Goal: Task Accomplishment & Management: Manage account settings

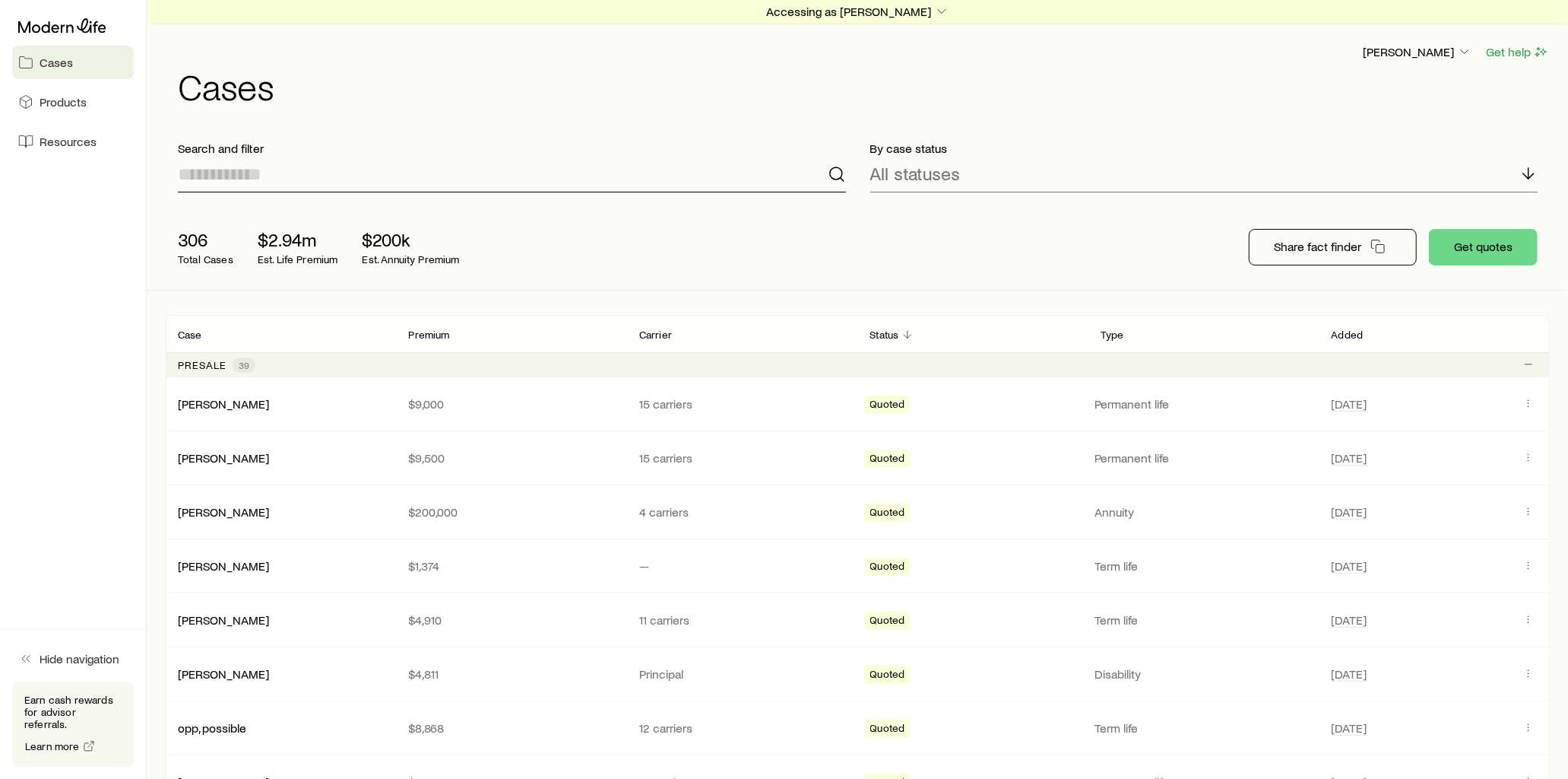
click at [320, 184] on input at bounding box center [512, 174] width 668 height 36
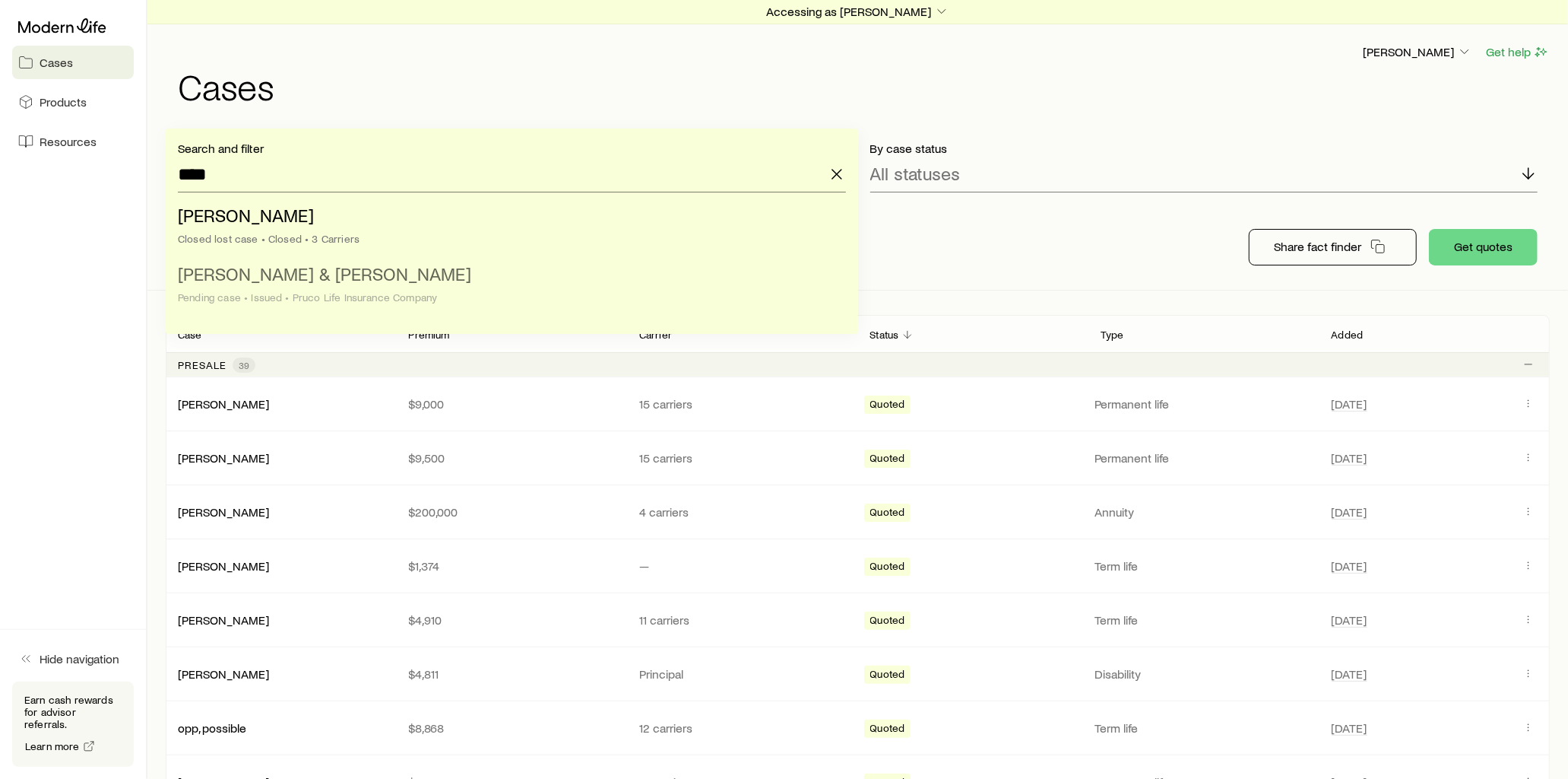
click at [336, 278] on li "[PERSON_NAME] & [PERSON_NAME] case • Issued • Pruco Life Insurance Company" at bounding box center [508, 286] width 659 height 59
type input "**********"
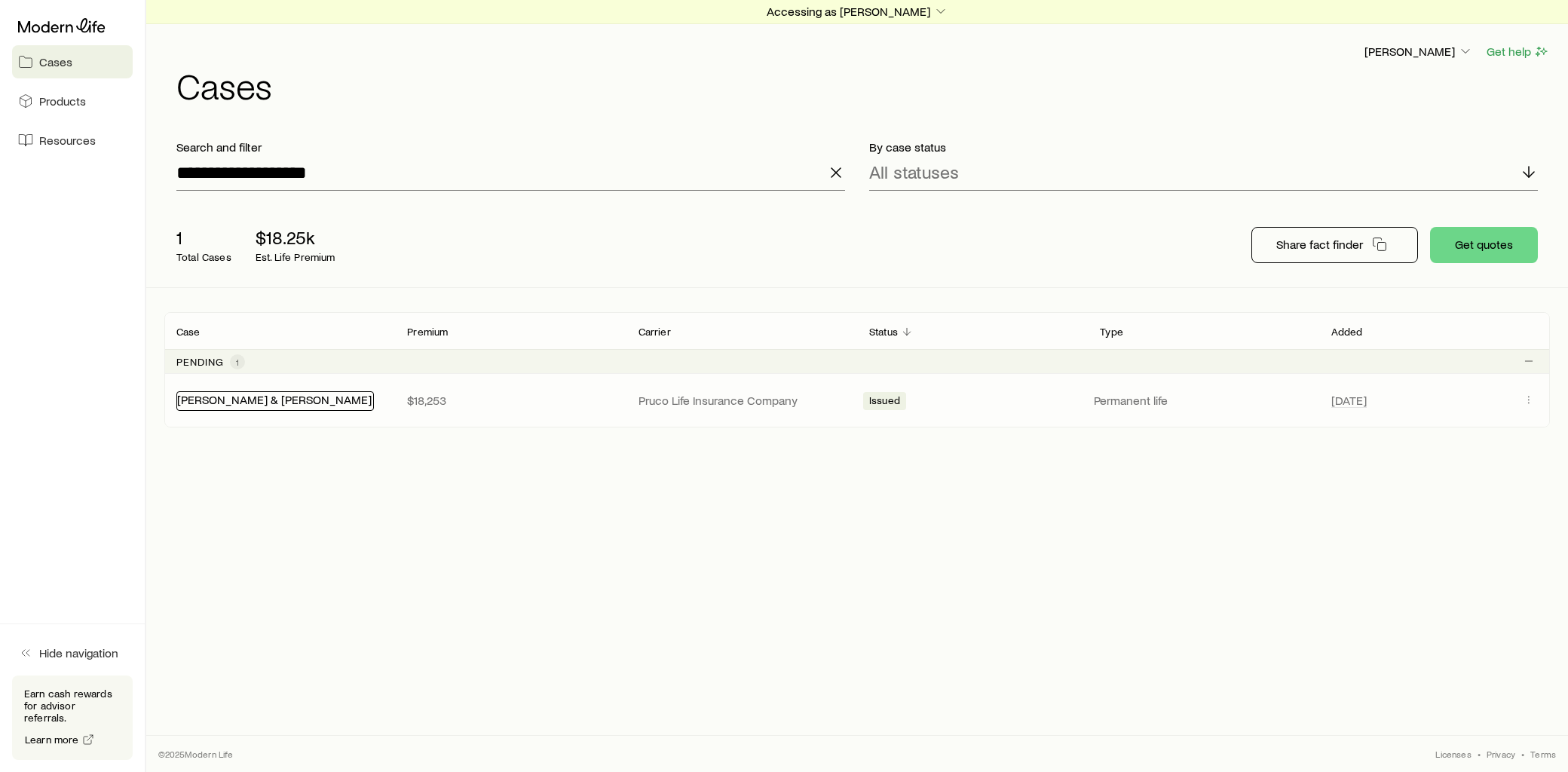
click at [250, 400] on link "[PERSON_NAME] & [PERSON_NAME]" at bounding box center [275, 398] width 195 height 14
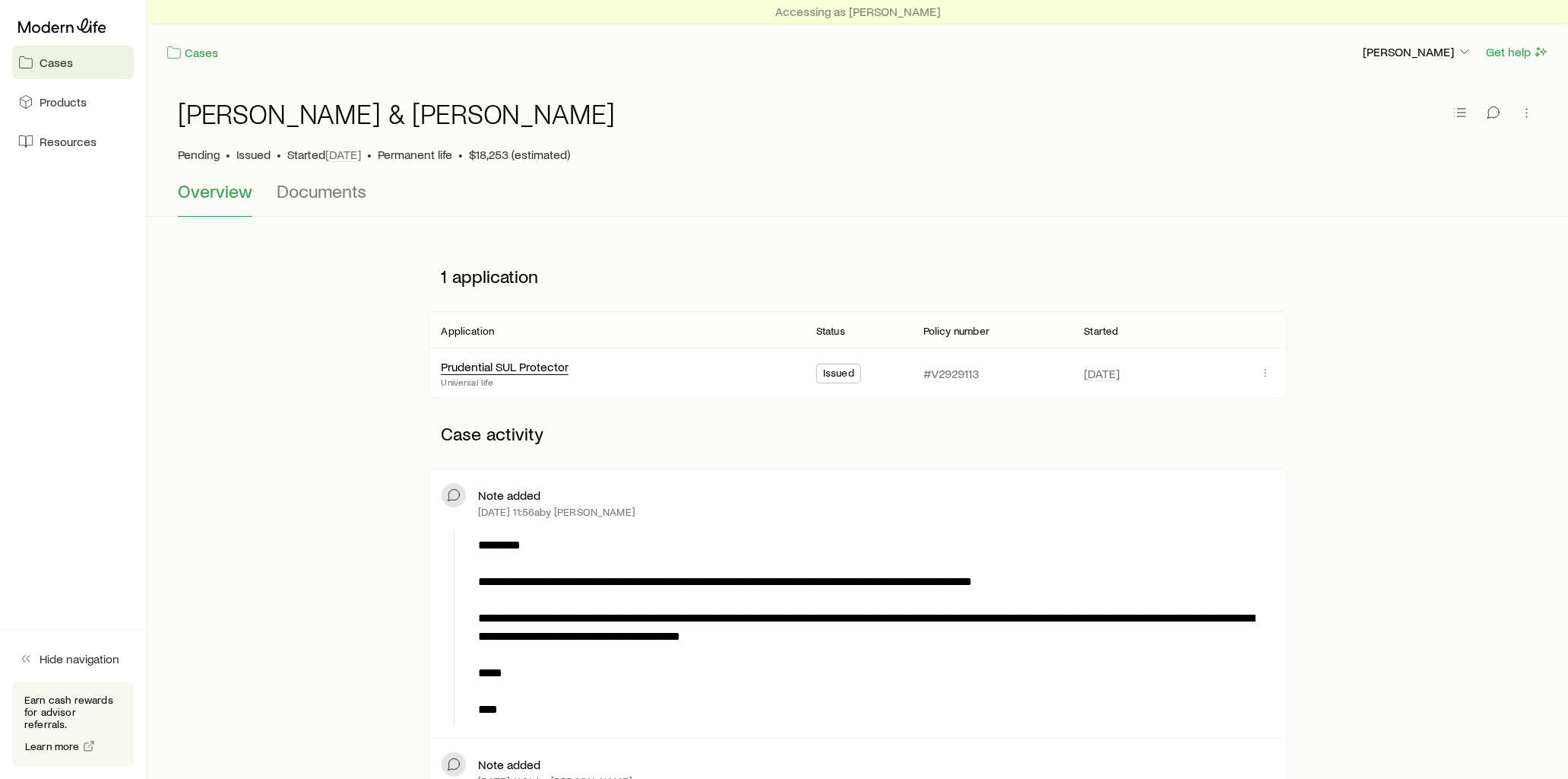
click at [554, 374] on div "Prudential SUL Protector" at bounding box center [505, 367] width 128 height 16
click at [206, 58] on link "Cases" at bounding box center [192, 53] width 53 height 18
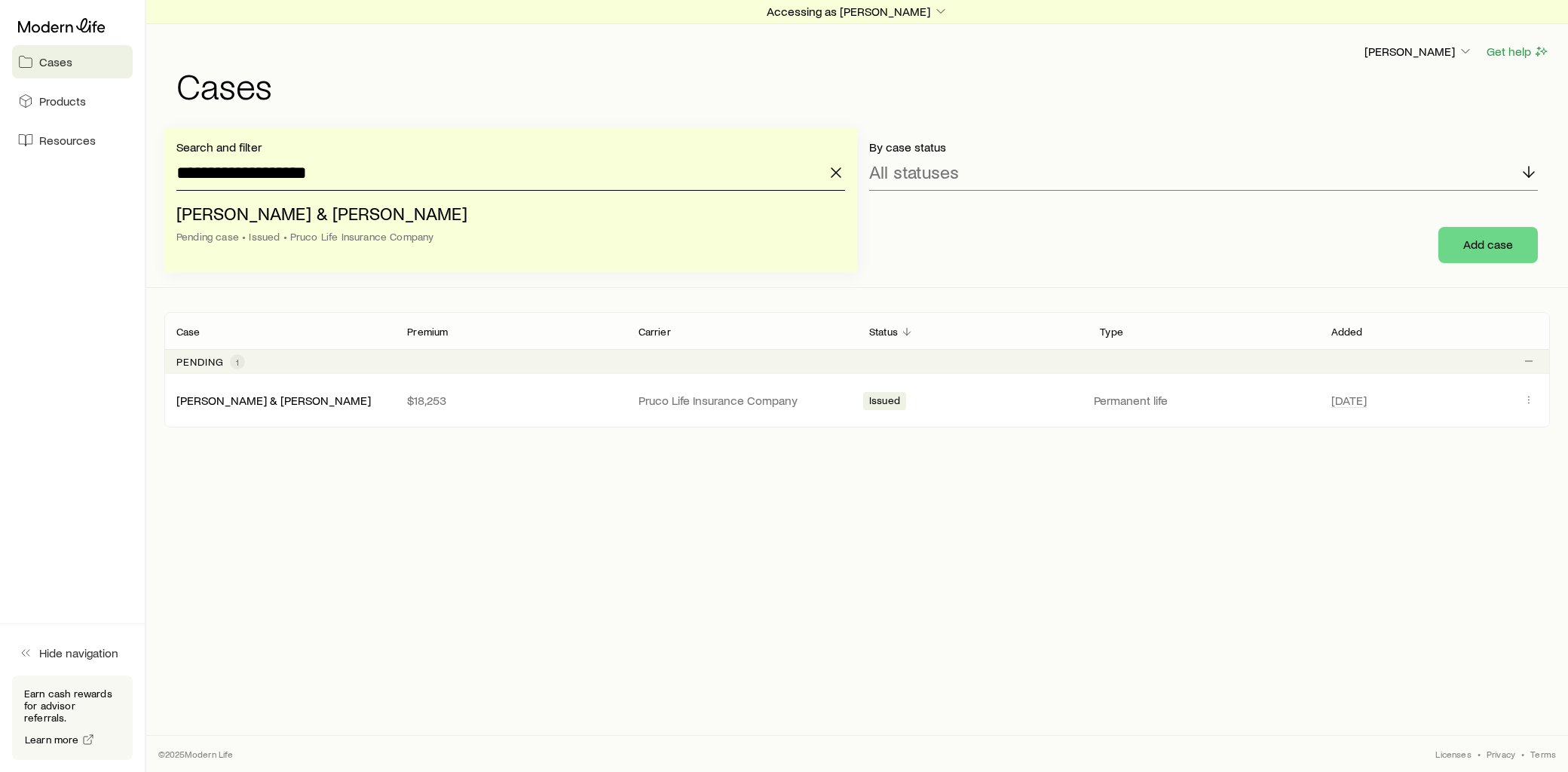
drag, startPoint x: 363, startPoint y: 169, endPoint x: 100, endPoint y: 163, distance: 263.1
click at [100, 163] on div "**********" at bounding box center [784, 386] width 1568 height 772
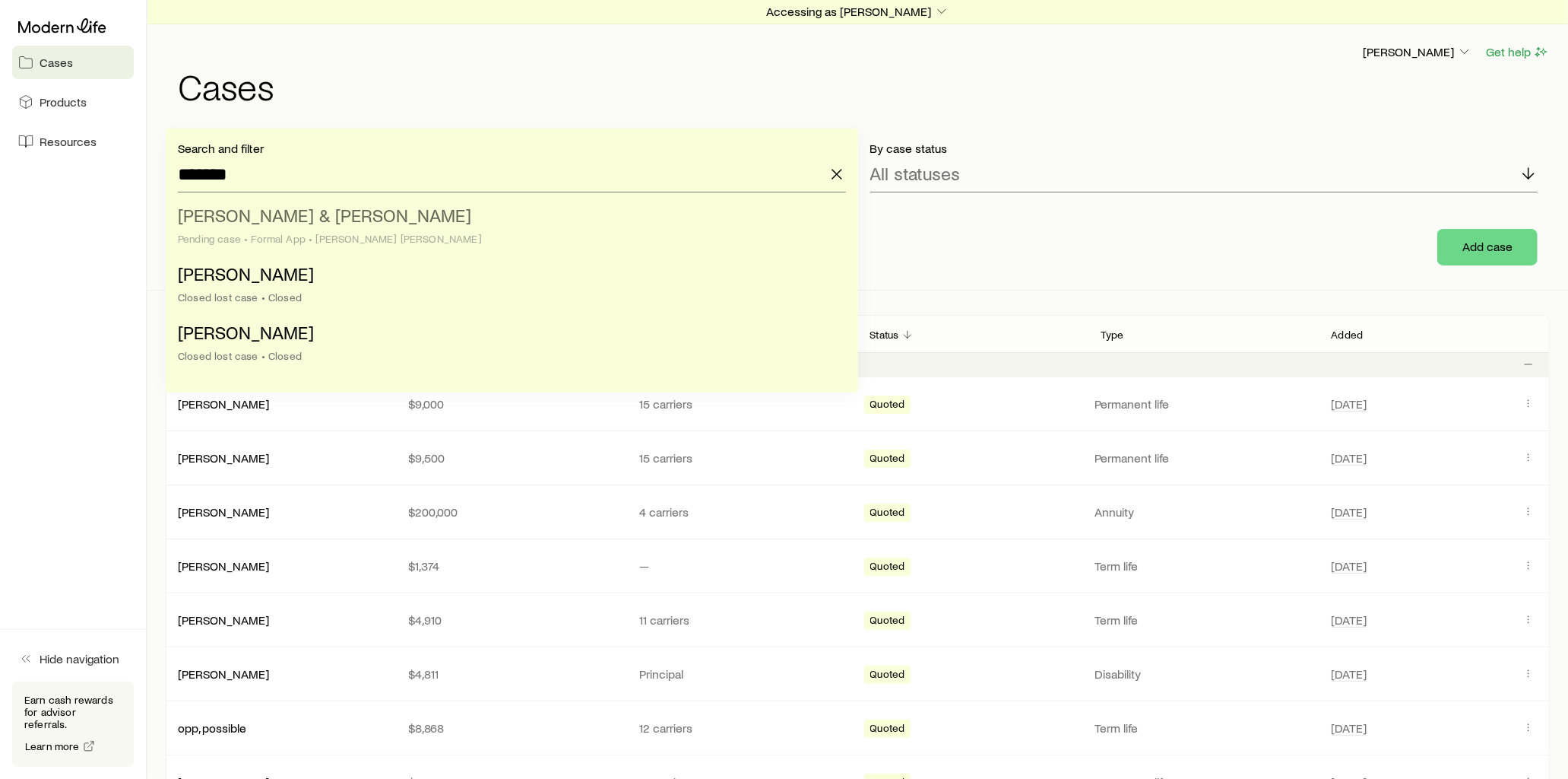
click at [271, 222] on span "[PERSON_NAME] & [PERSON_NAME]" at bounding box center [325, 215] width 294 height 22
type input "**********"
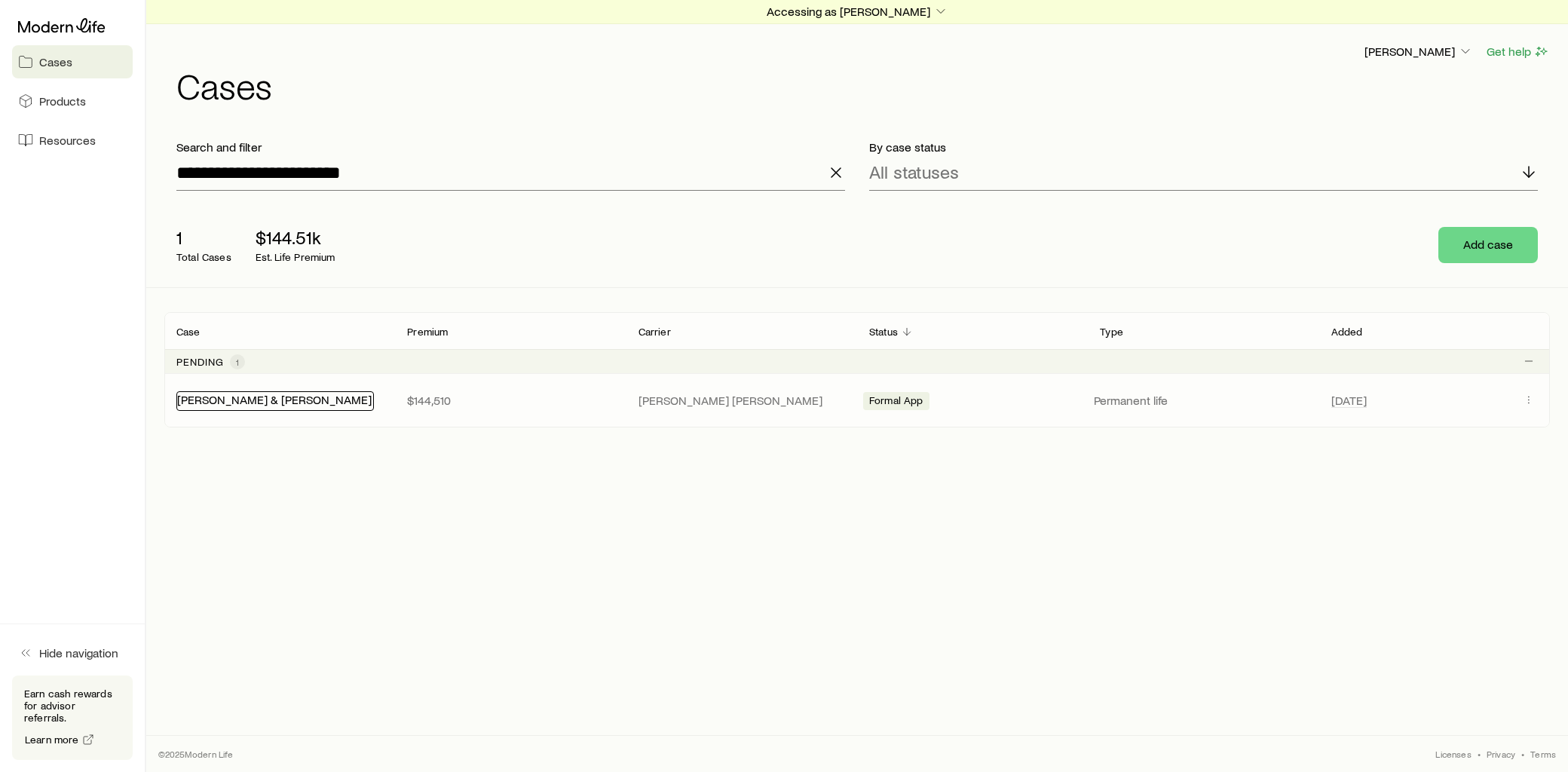
click at [289, 405] on link "[PERSON_NAME] & [PERSON_NAME]" at bounding box center [275, 398] width 195 height 14
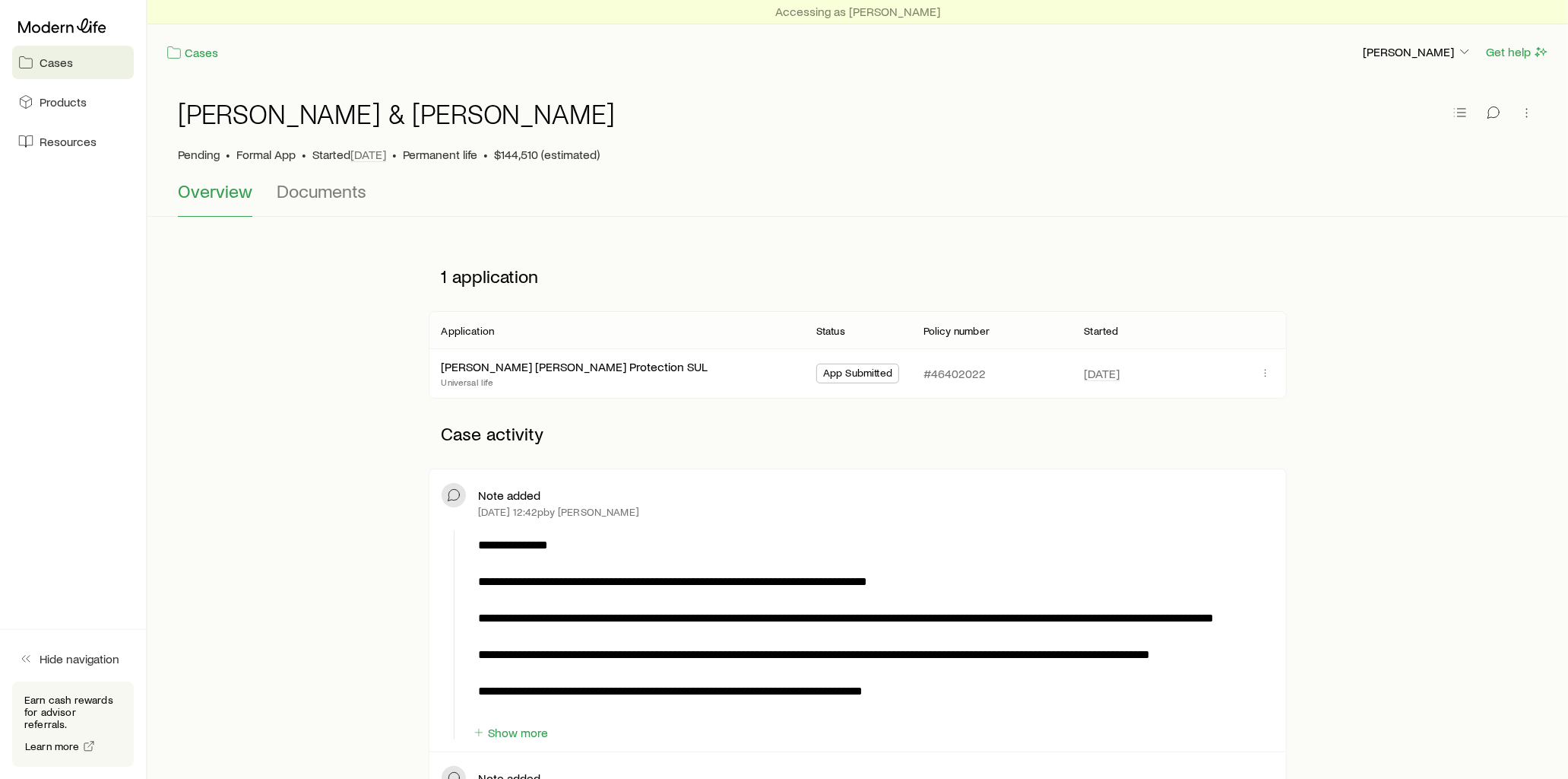
scroll to position [85, 0]
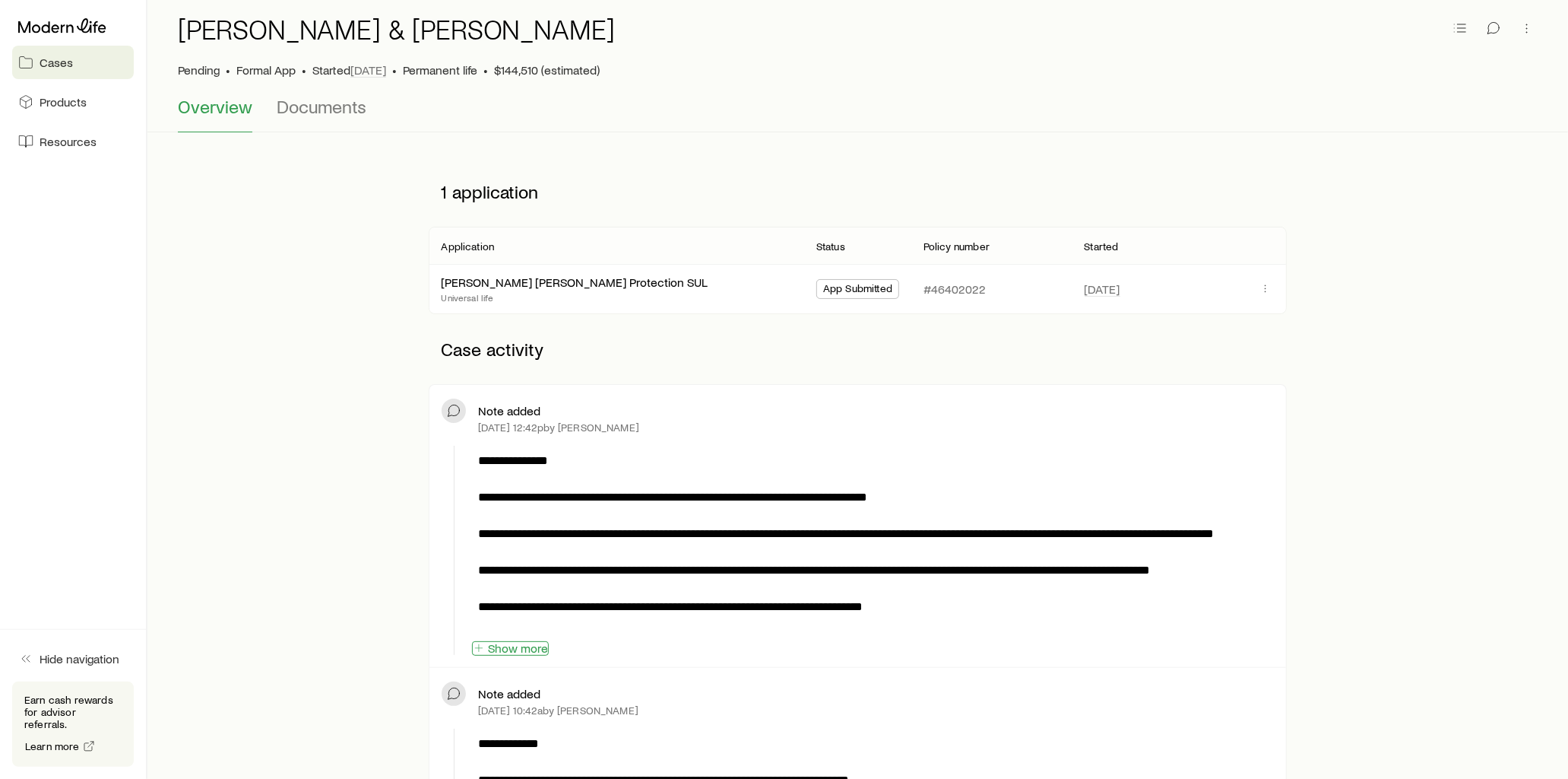
click at [534, 654] on button "Show more" at bounding box center [511, 648] width 77 height 14
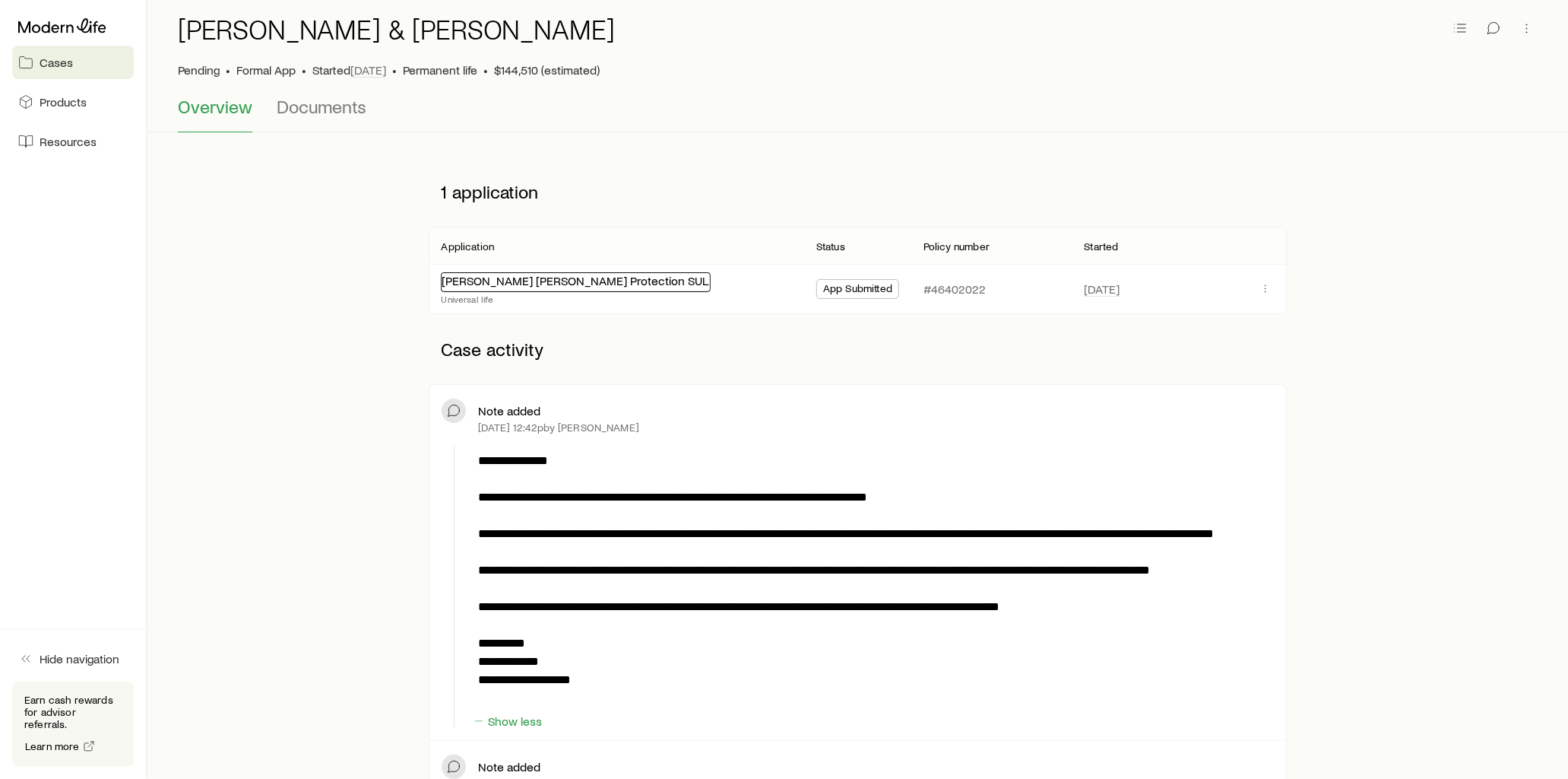
click at [571, 284] on link "[PERSON_NAME] [PERSON_NAME] Protection SUL" at bounding box center [575, 280] width 267 height 14
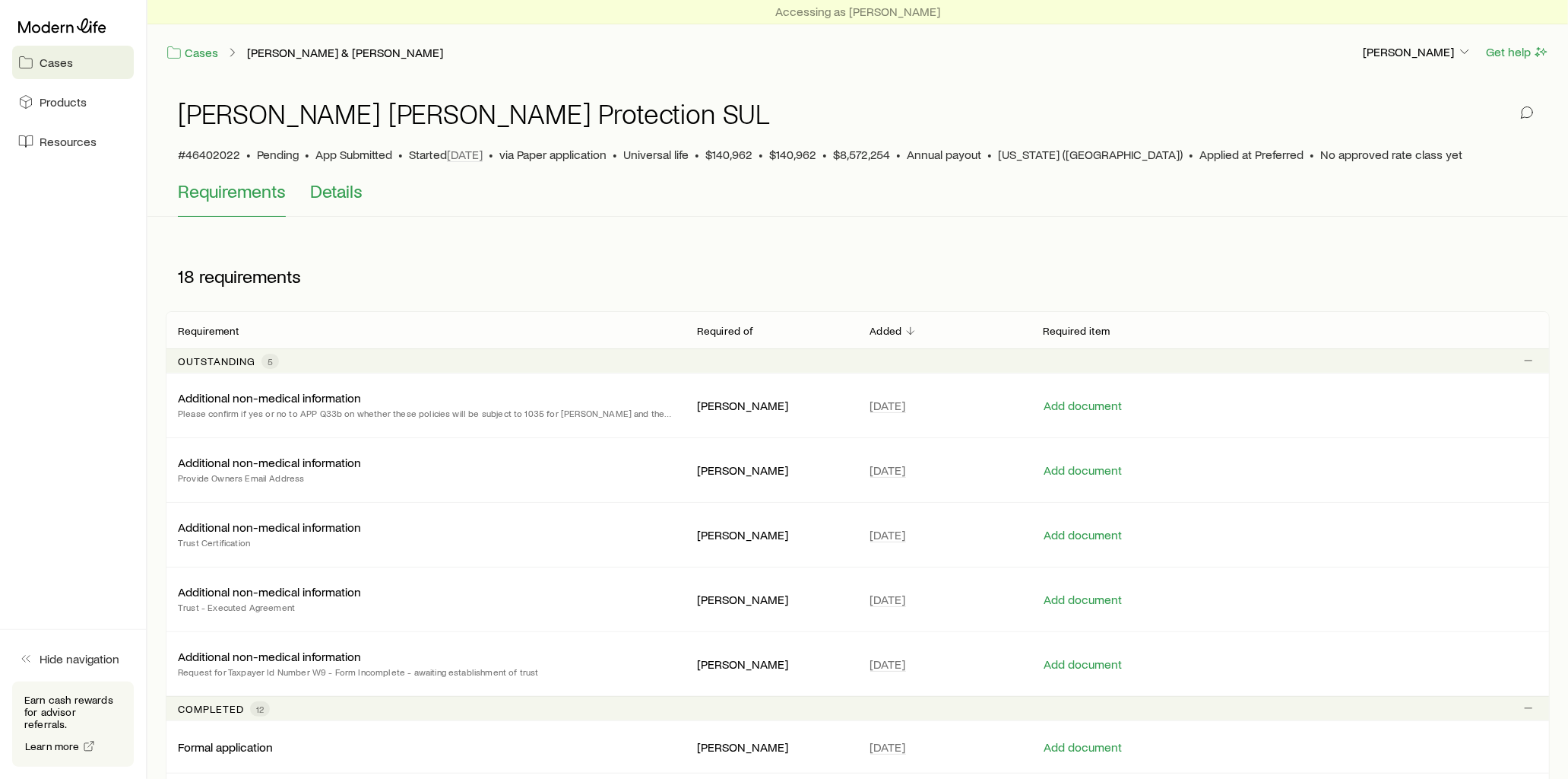
click at [344, 193] on span "Details" at bounding box center [336, 191] width 53 height 21
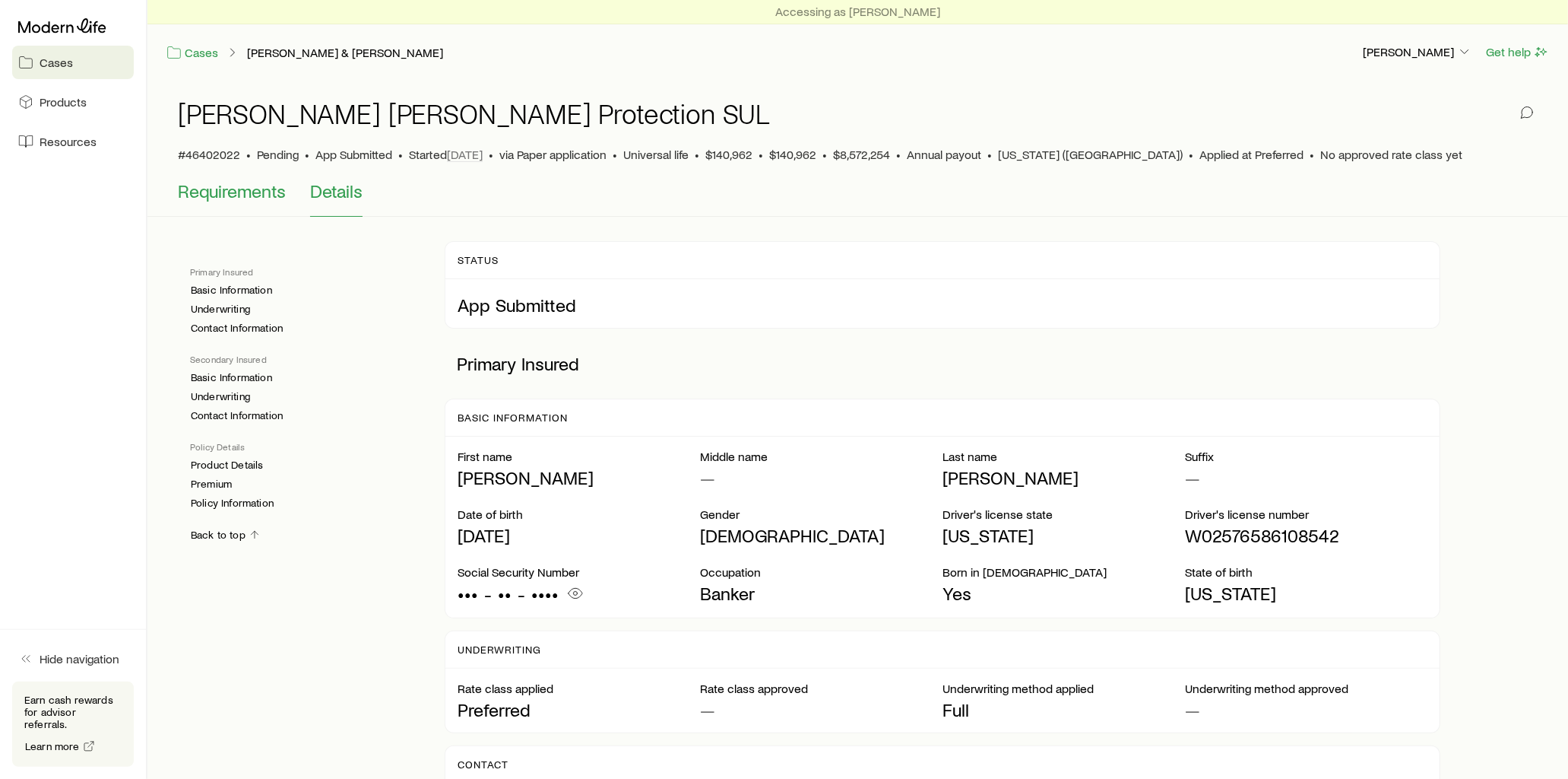
click at [239, 185] on span "Requirements" at bounding box center [232, 191] width 108 height 21
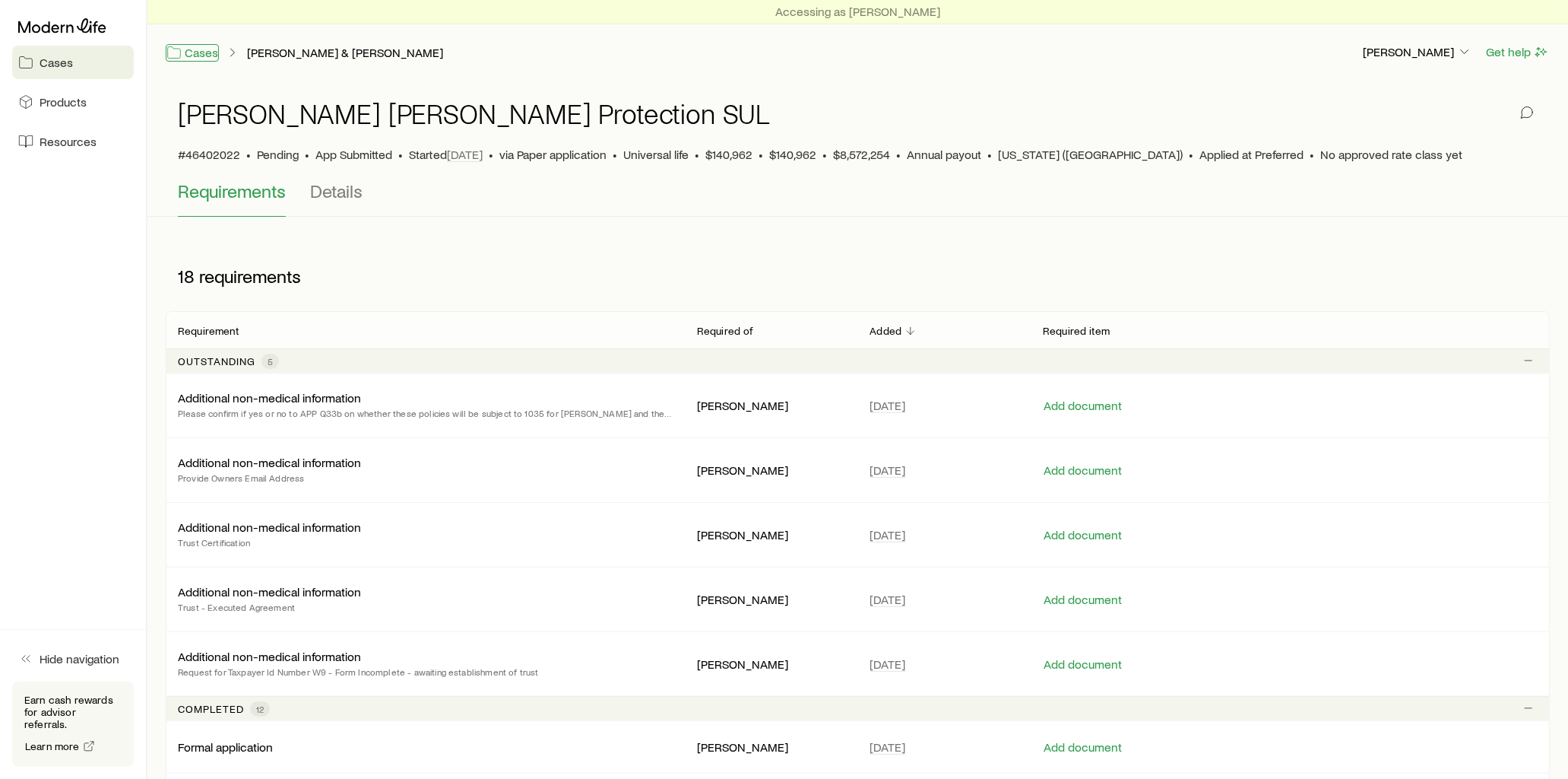
click at [200, 58] on link "Cases" at bounding box center [192, 53] width 53 height 18
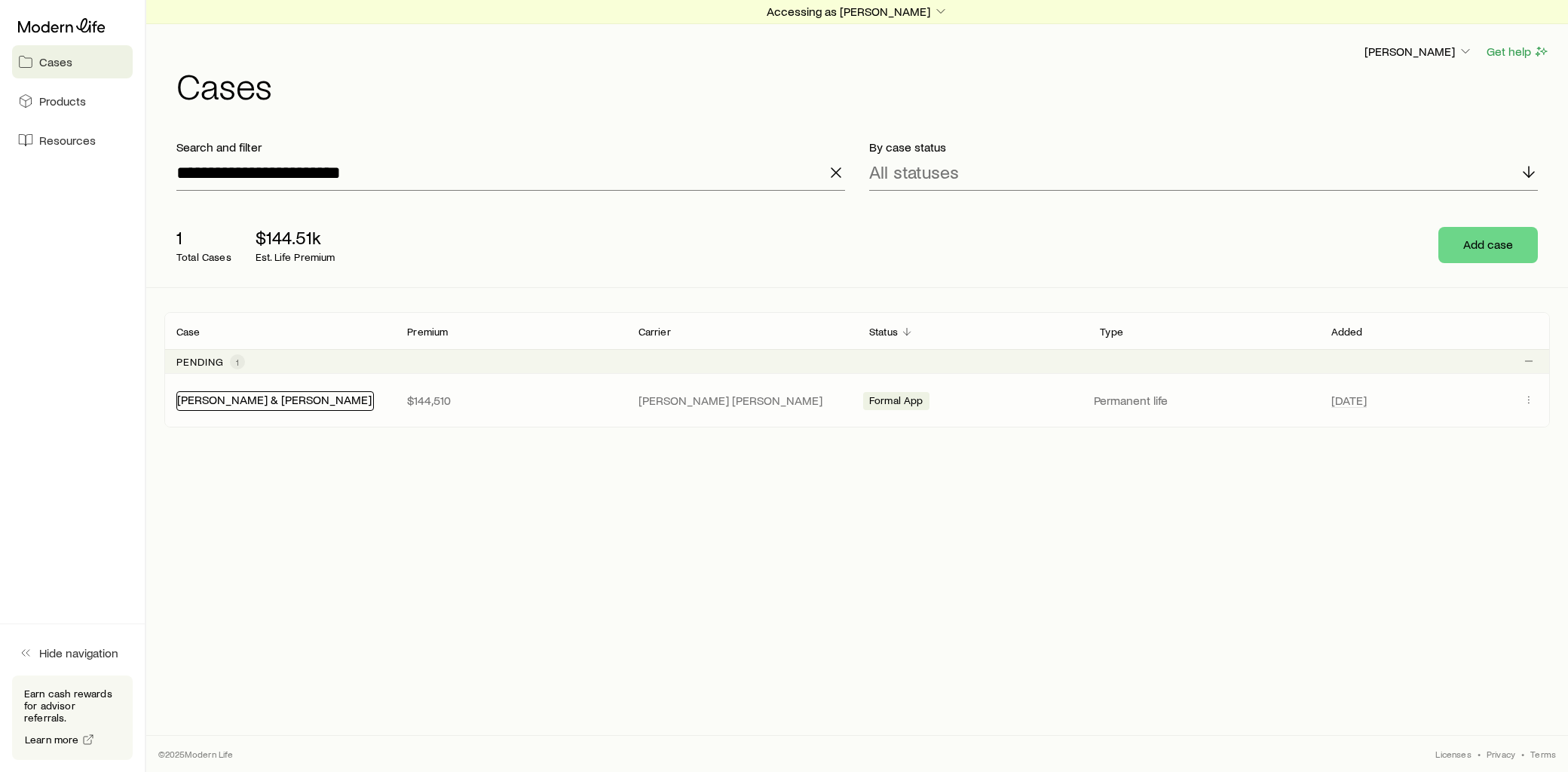
click at [265, 397] on link "[PERSON_NAME] & [PERSON_NAME]" at bounding box center [275, 398] width 195 height 14
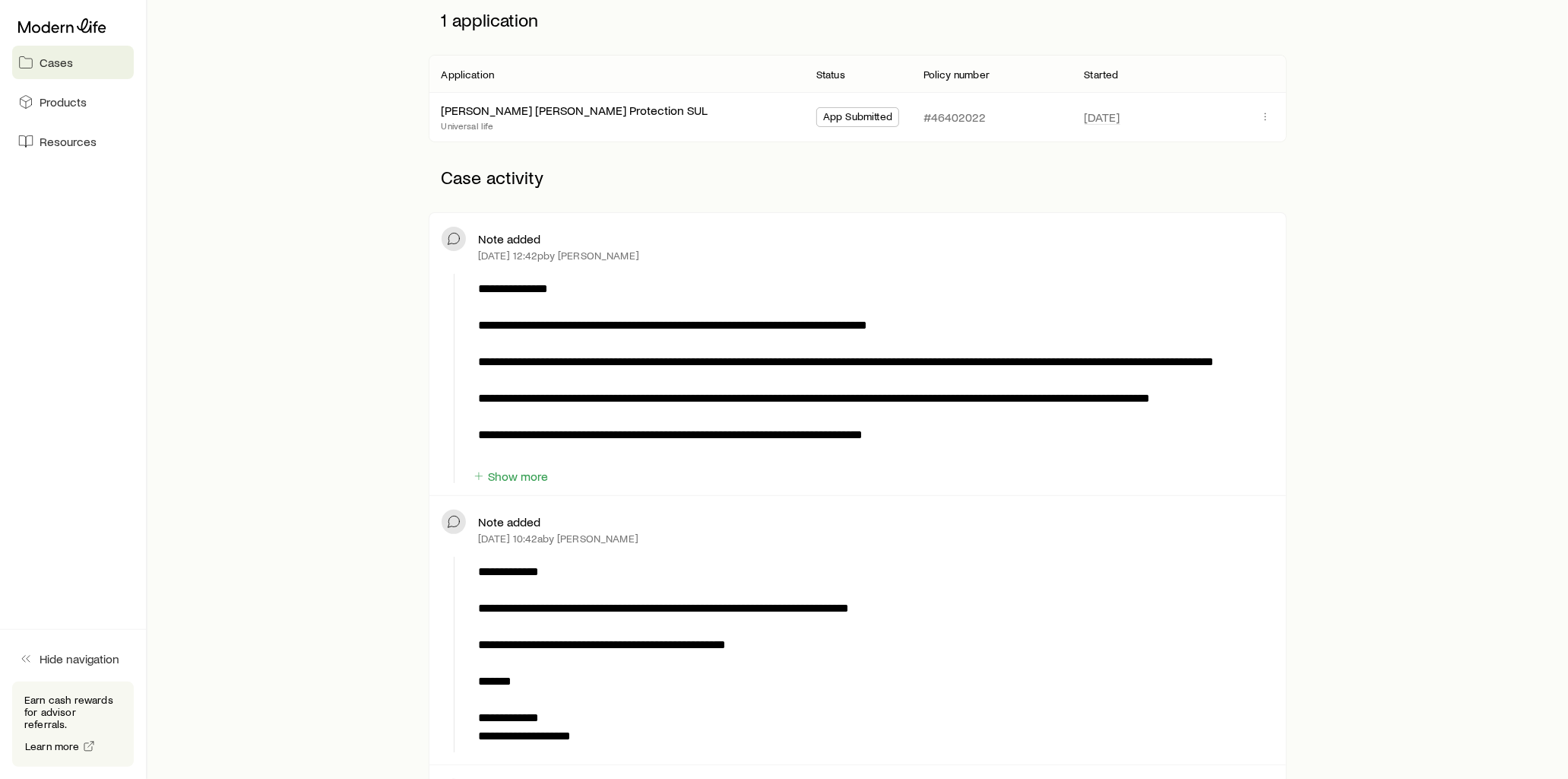
scroll to position [169, 0]
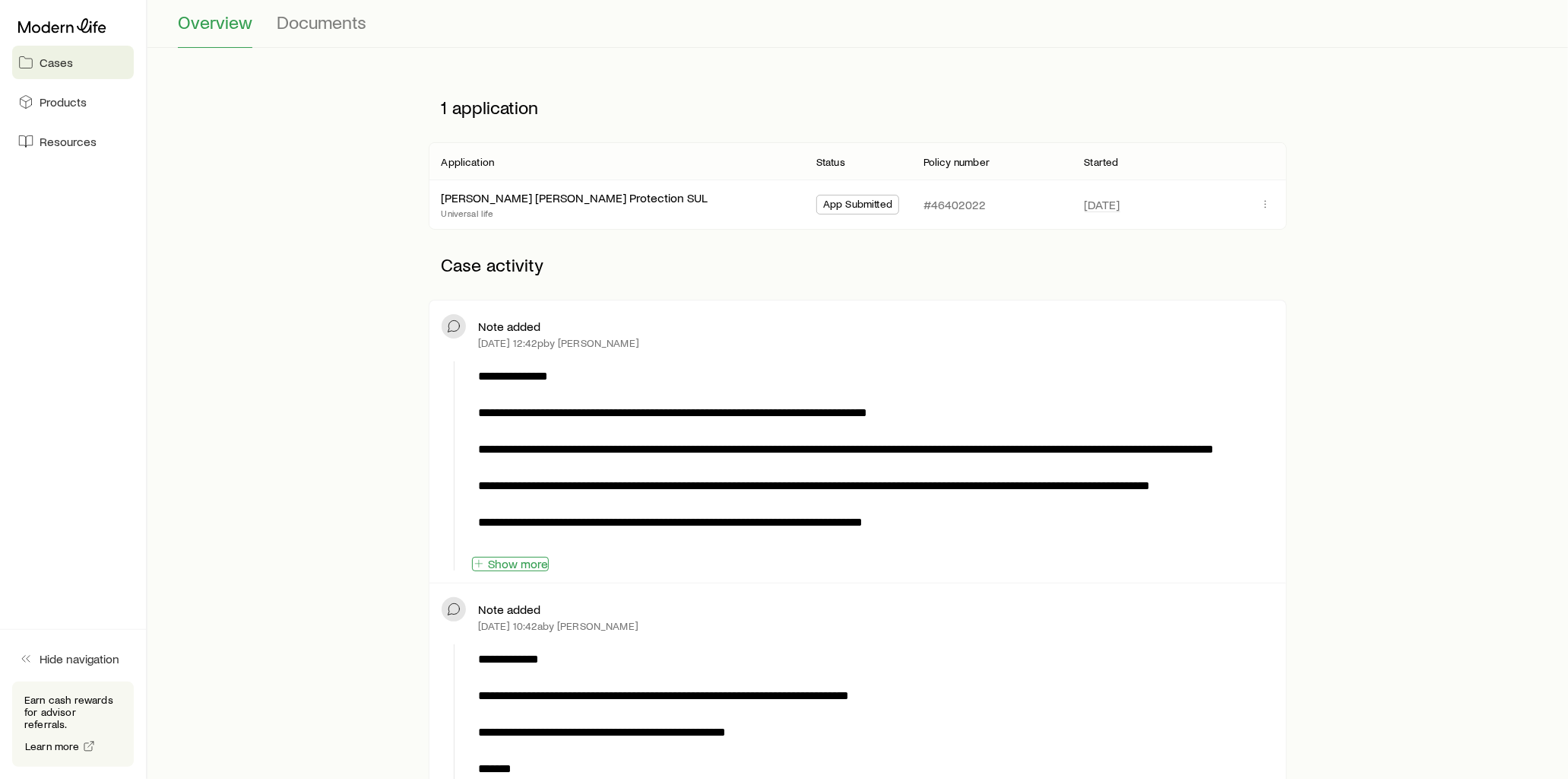
click at [534, 571] on button "Show more" at bounding box center [511, 563] width 77 height 14
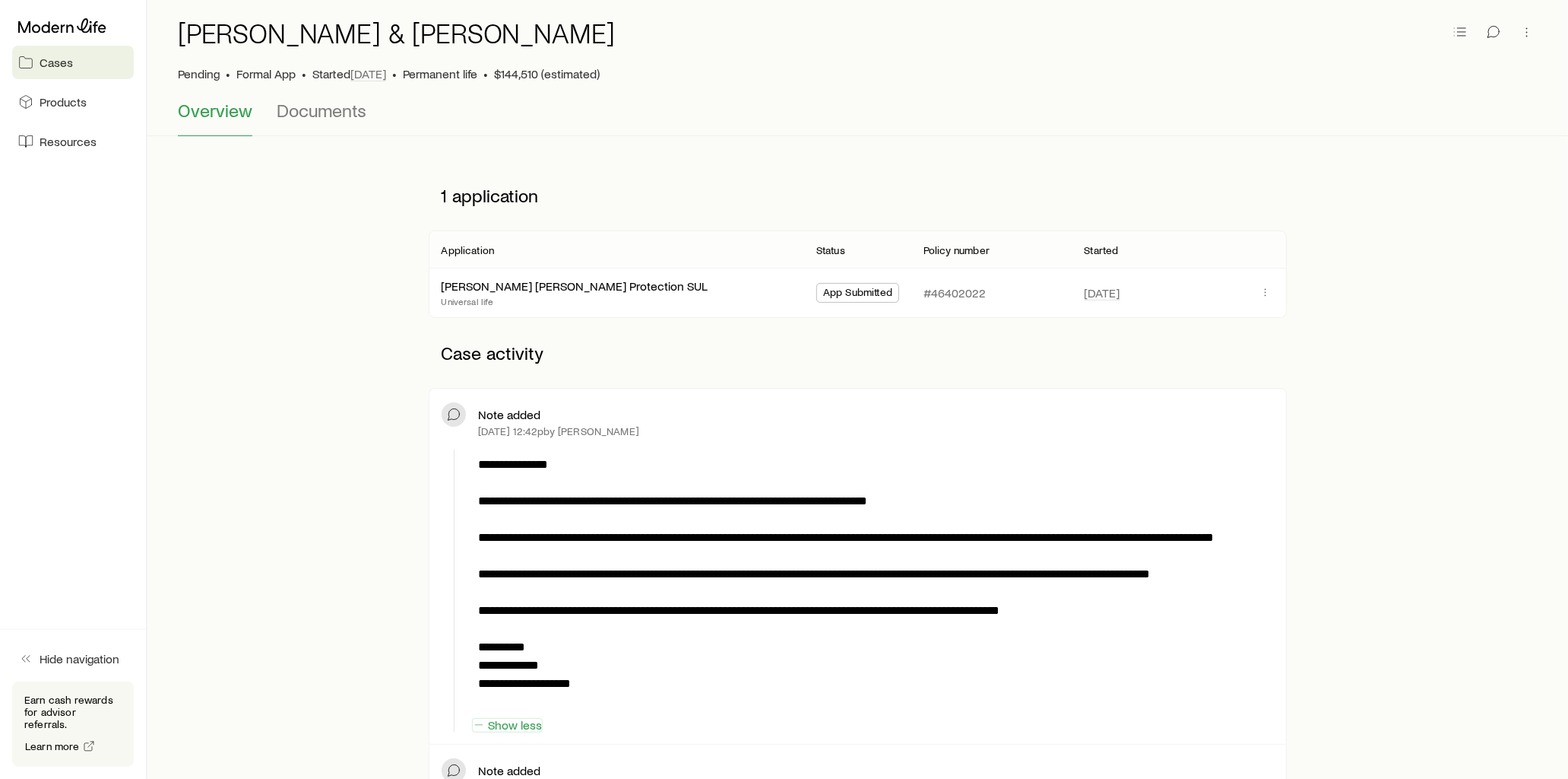
scroll to position [0, 0]
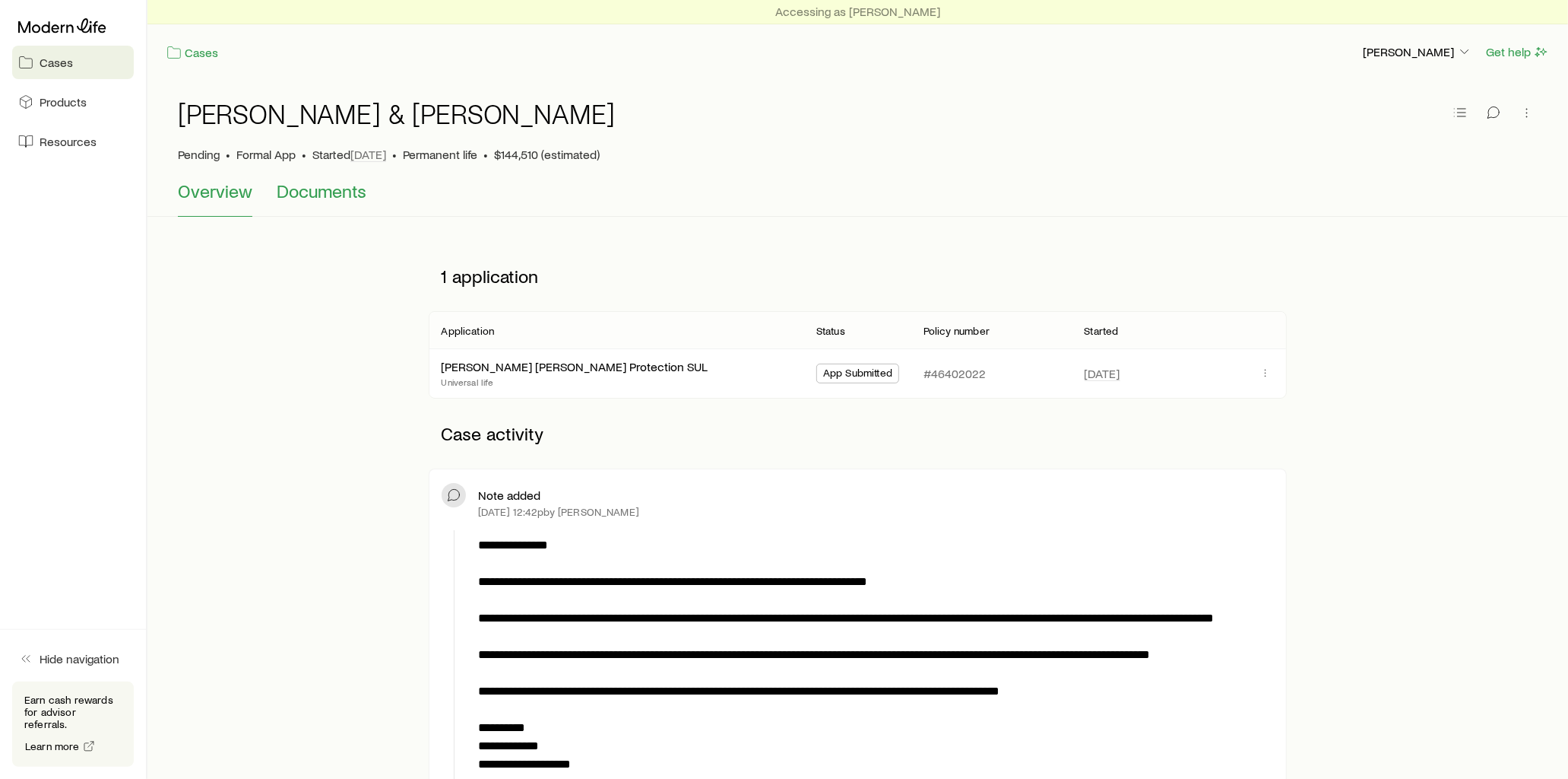
click at [347, 199] on span "Documents" at bounding box center [321, 191] width 90 height 21
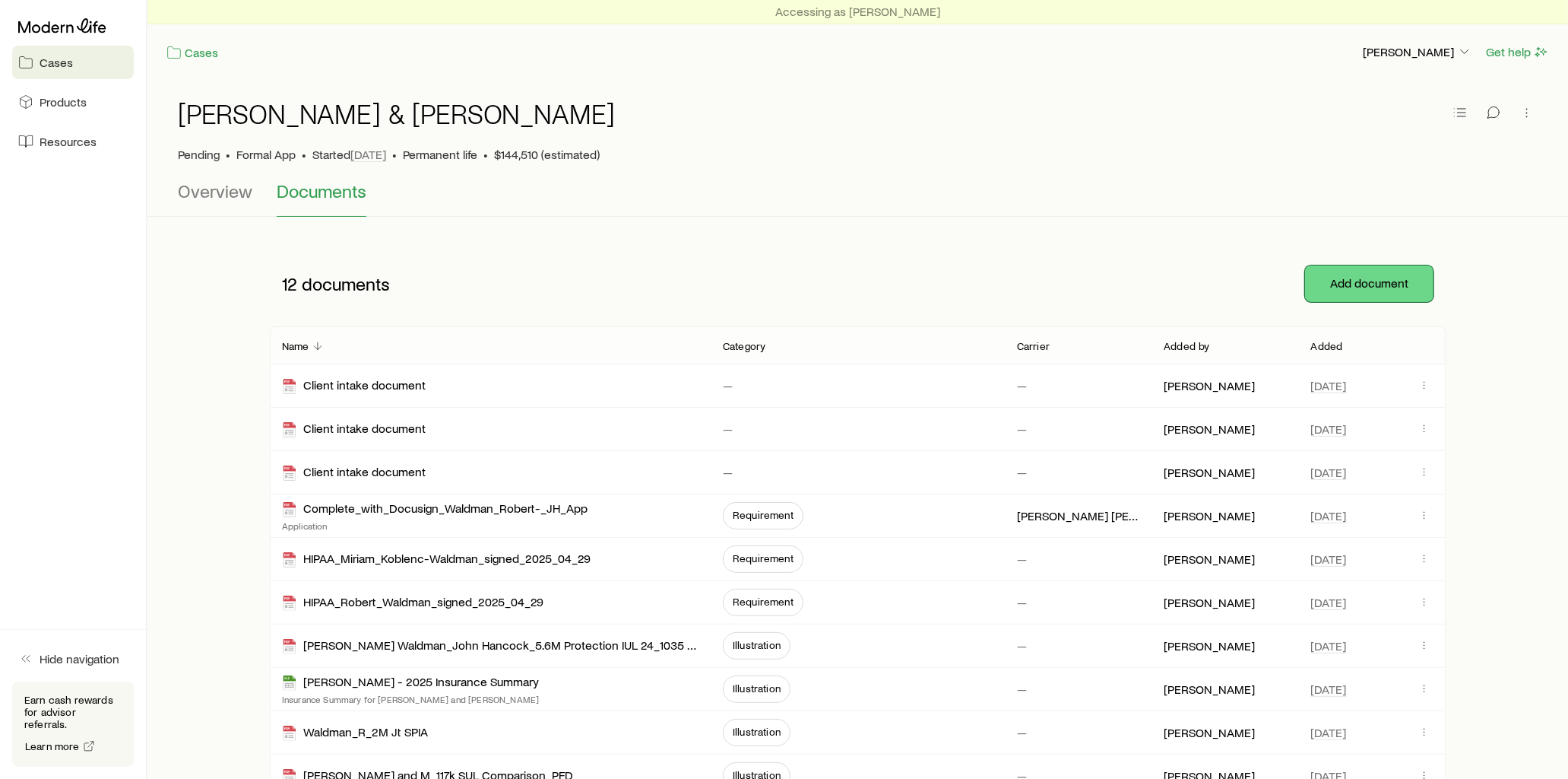
click at [1395, 287] on button "Add document" at bounding box center [1369, 283] width 128 height 36
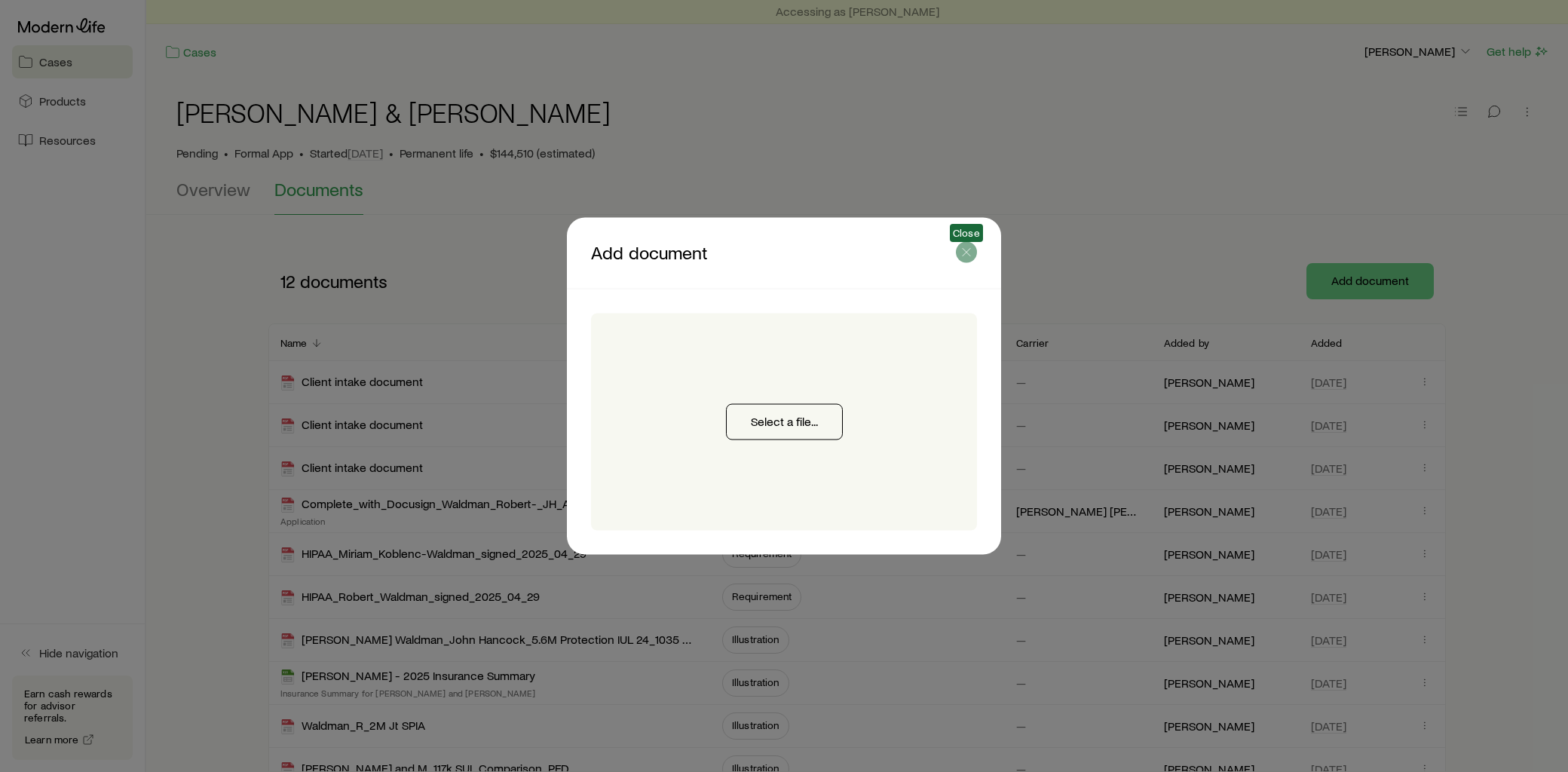
click at [970, 253] on icon "button" at bounding box center [967, 252] width 15 height 15
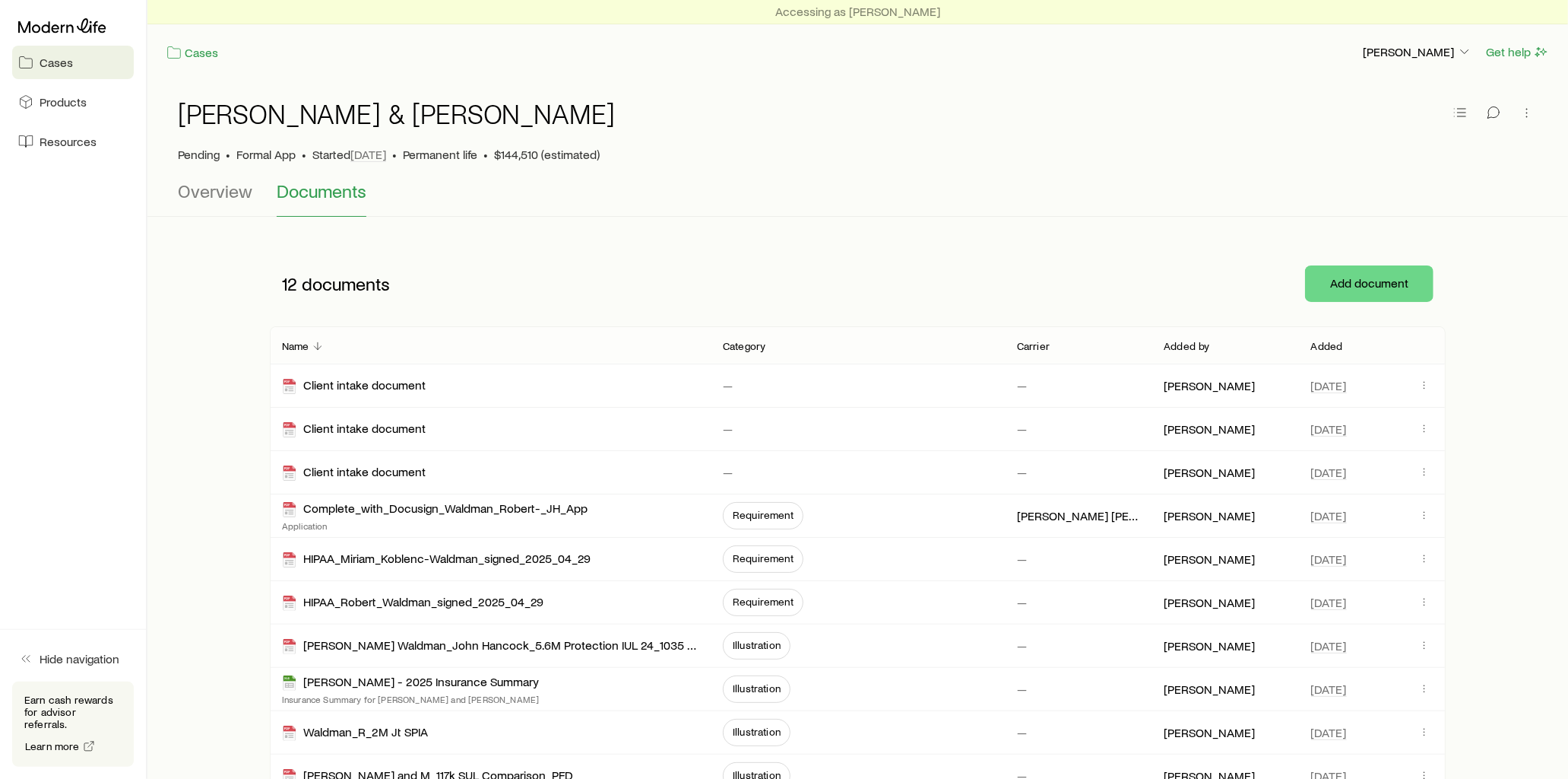
click at [1321, 345] on p "Added" at bounding box center [1327, 346] width 32 height 12
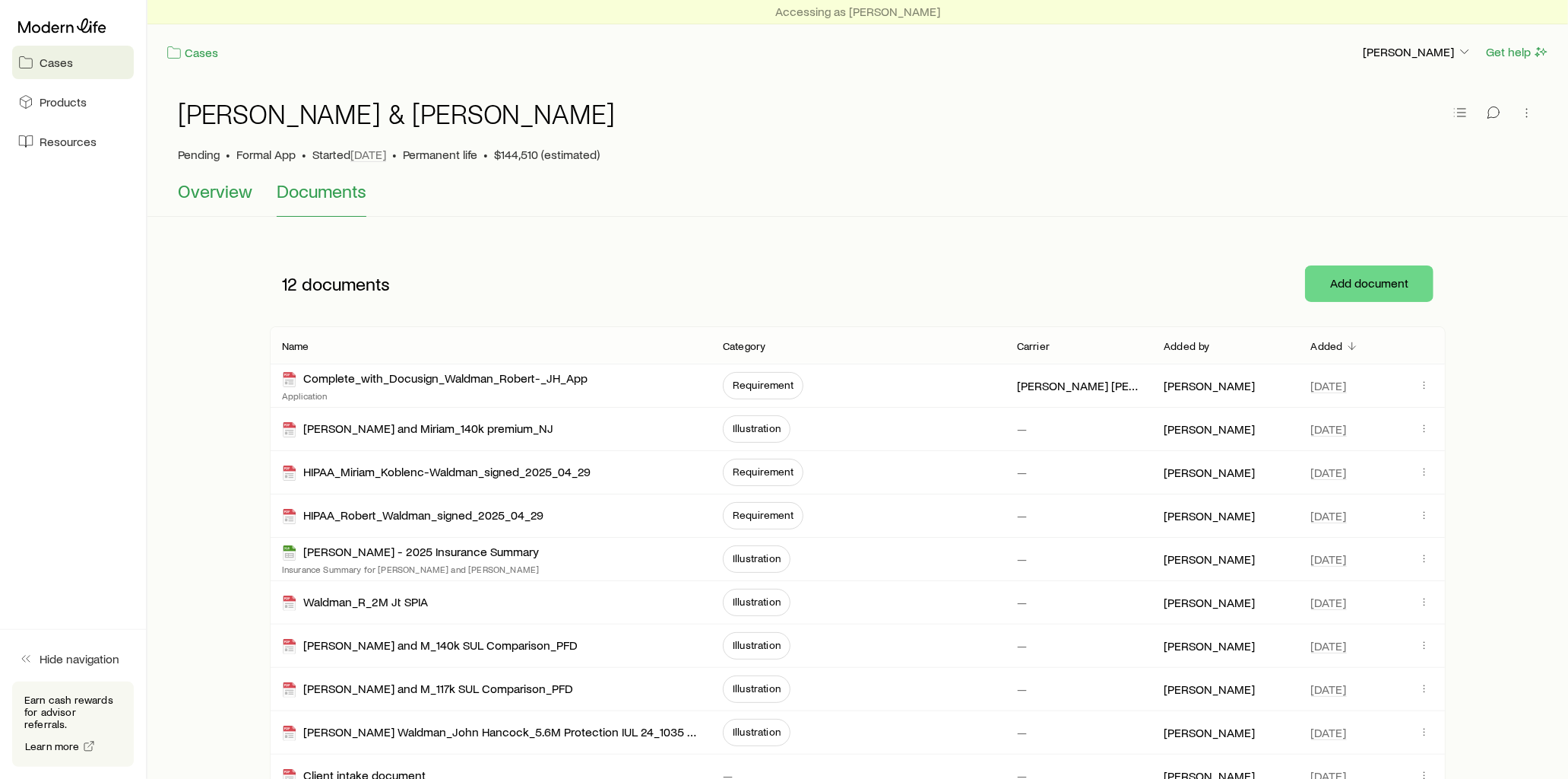
click at [217, 189] on span "Overview" at bounding box center [215, 191] width 75 height 21
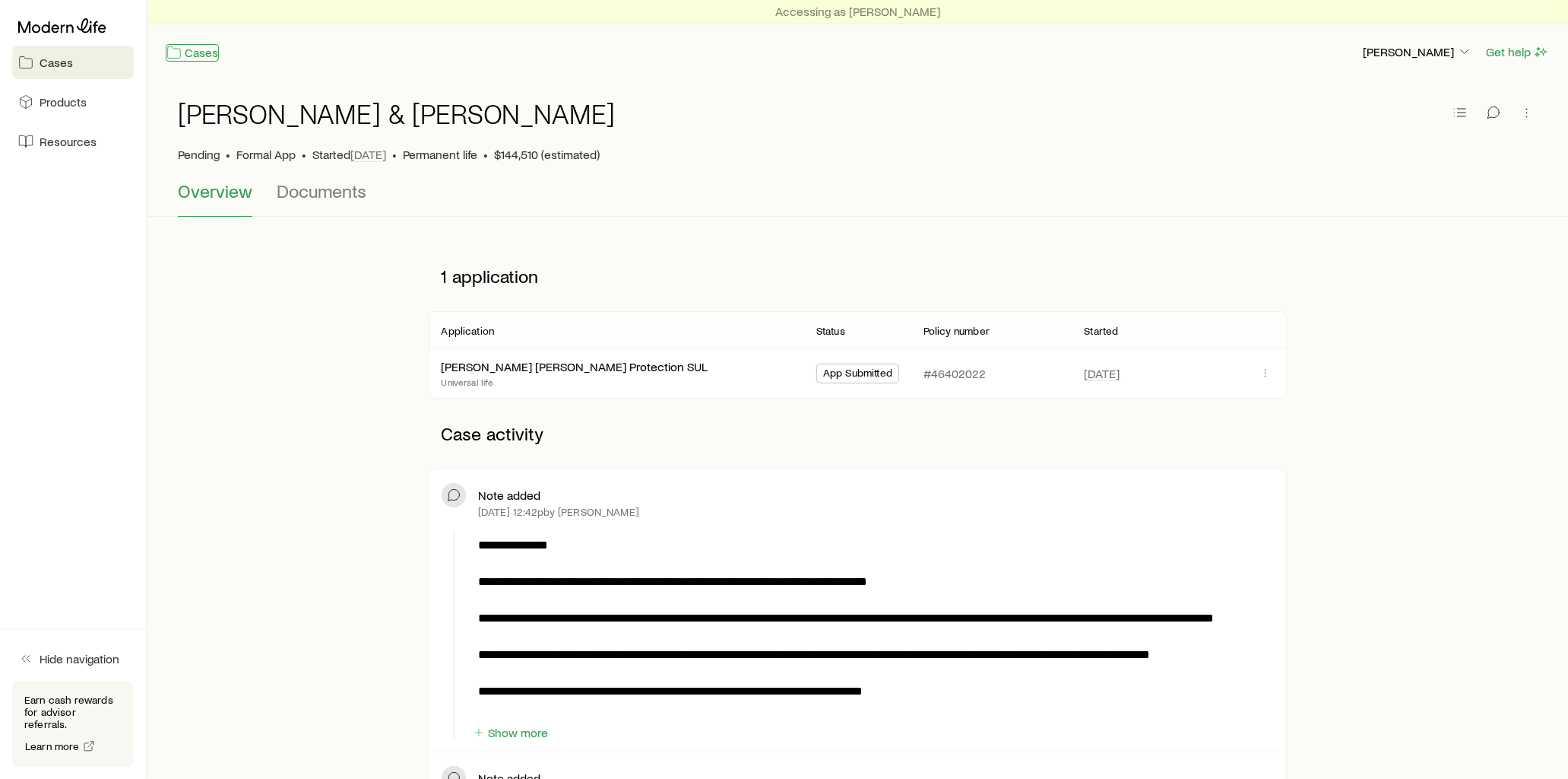
click at [206, 55] on link "Cases" at bounding box center [192, 53] width 53 height 18
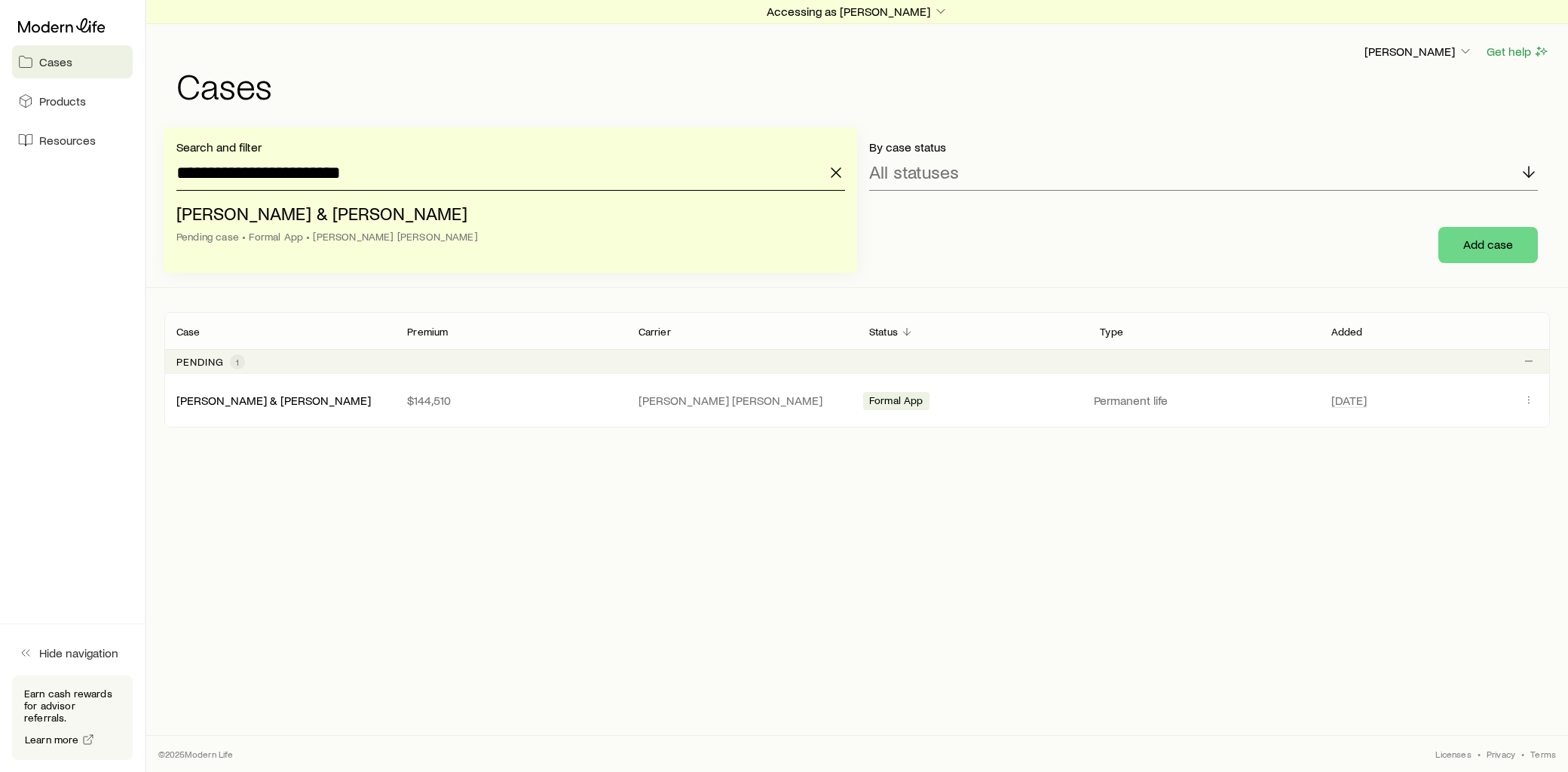
drag, startPoint x: 401, startPoint y: 174, endPoint x: 98, endPoint y: 176, distance: 303.0
click at [98, 176] on div "**********" at bounding box center [784, 386] width 1568 height 772
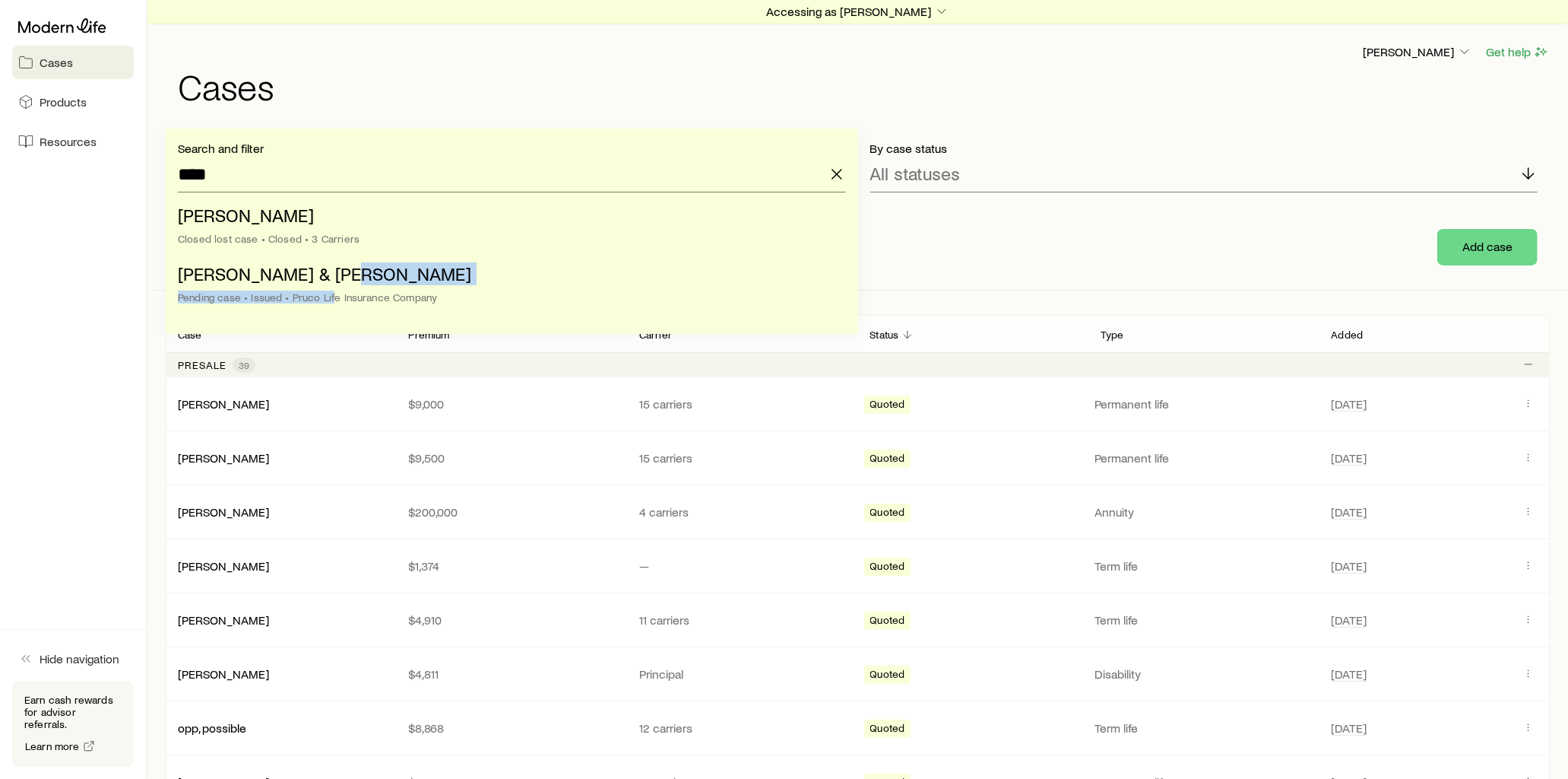
click at [331, 285] on li "[PERSON_NAME] & [PERSON_NAME] case • Issued • Pruco Life Insurance Company" at bounding box center [508, 286] width 659 height 59
type input "**********"
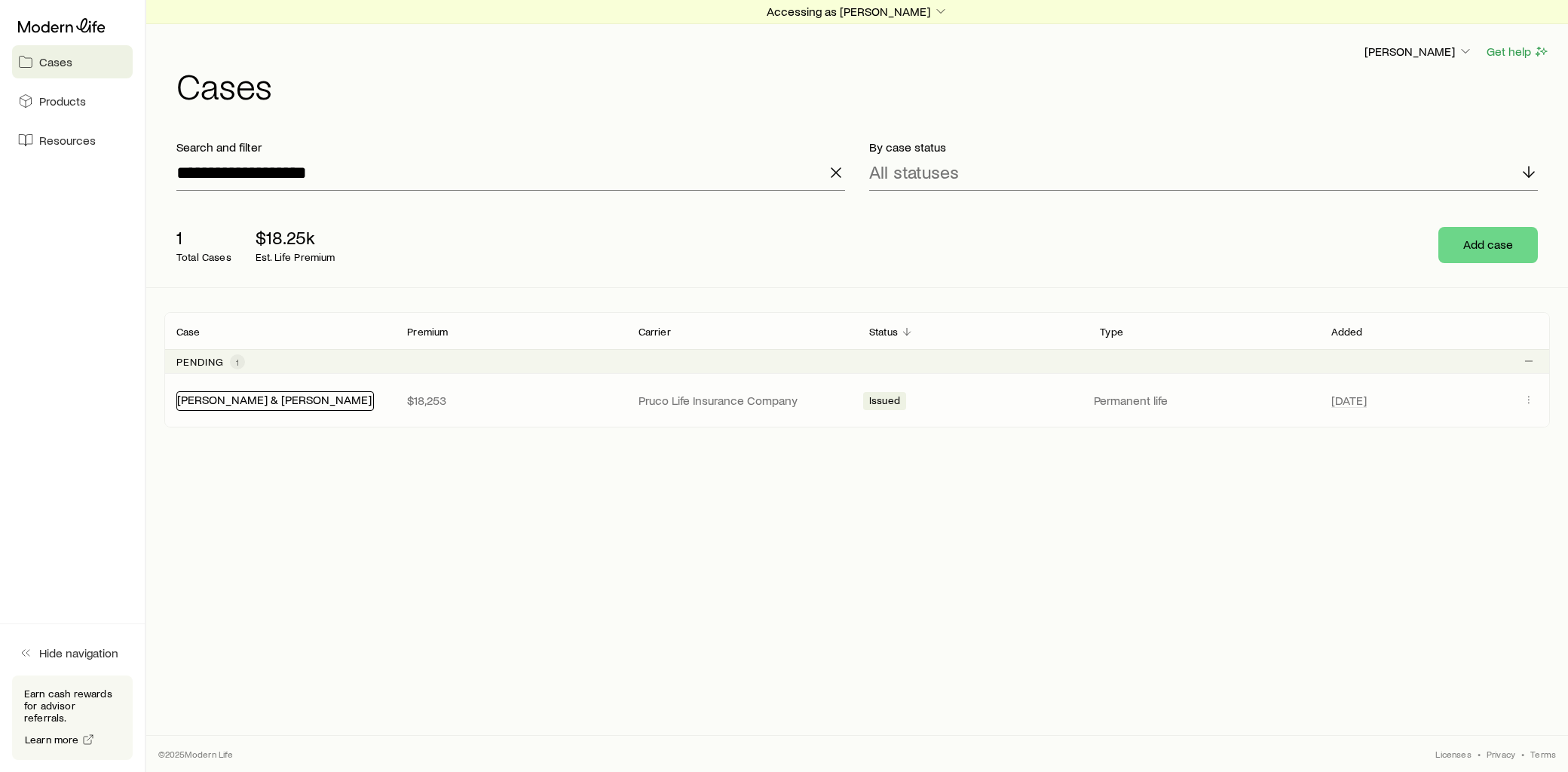
click at [217, 396] on link "[PERSON_NAME] & [PERSON_NAME]" at bounding box center [275, 398] width 195 height 14
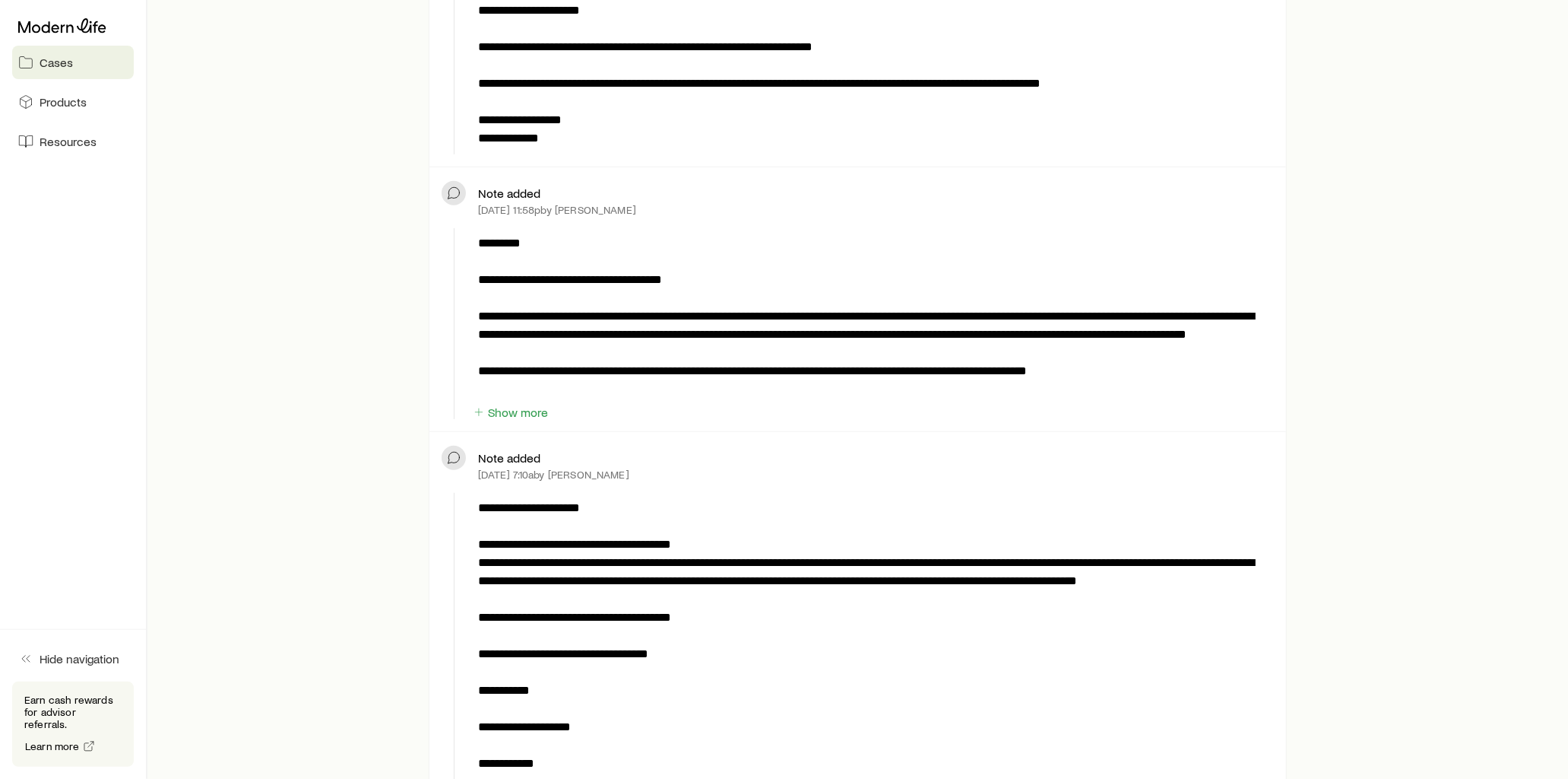
scroll to position [5493, 0]
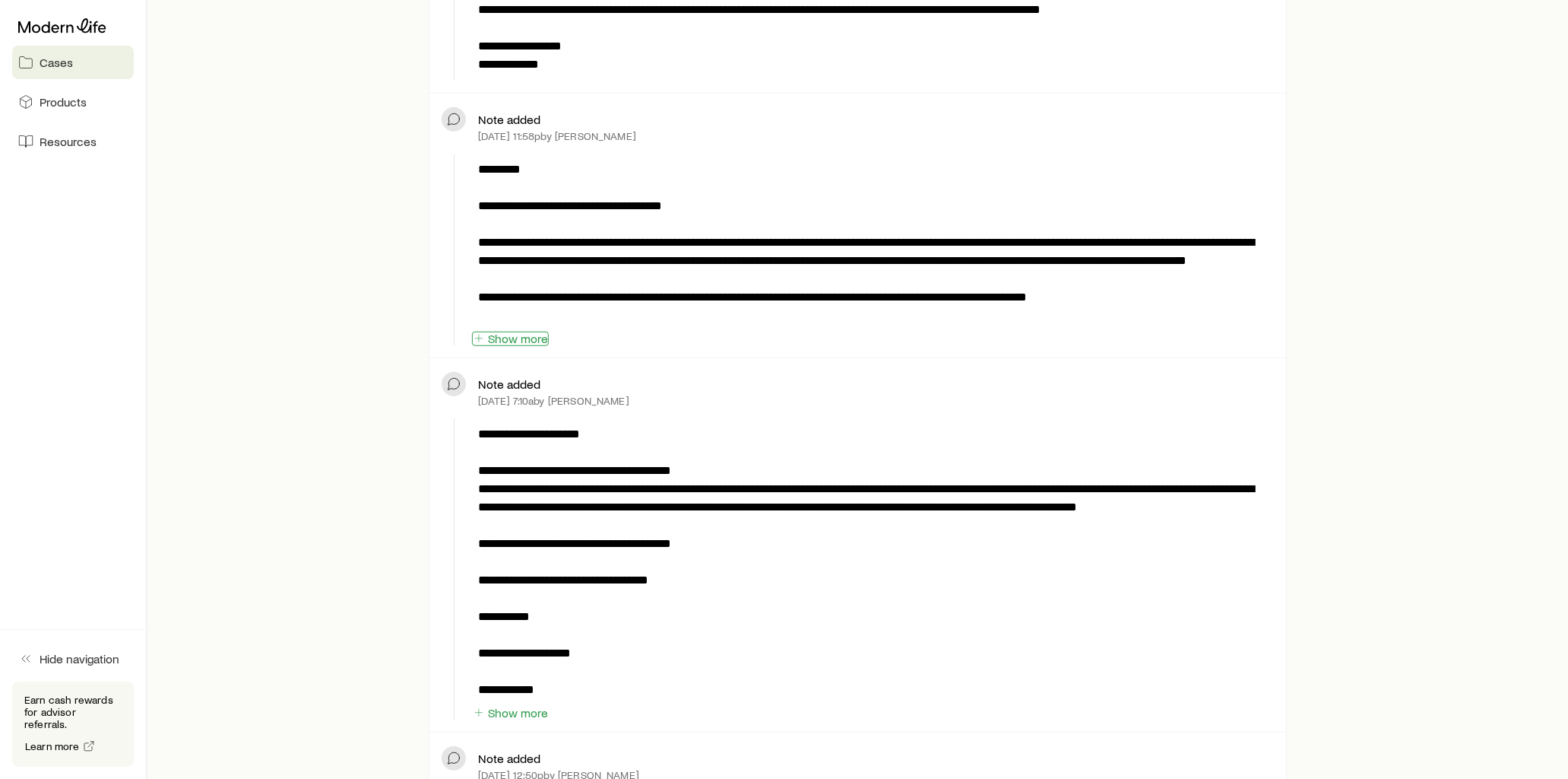
click at [539, 338] on button "Show more" at bounding box center [511, 338] width 77 height 14
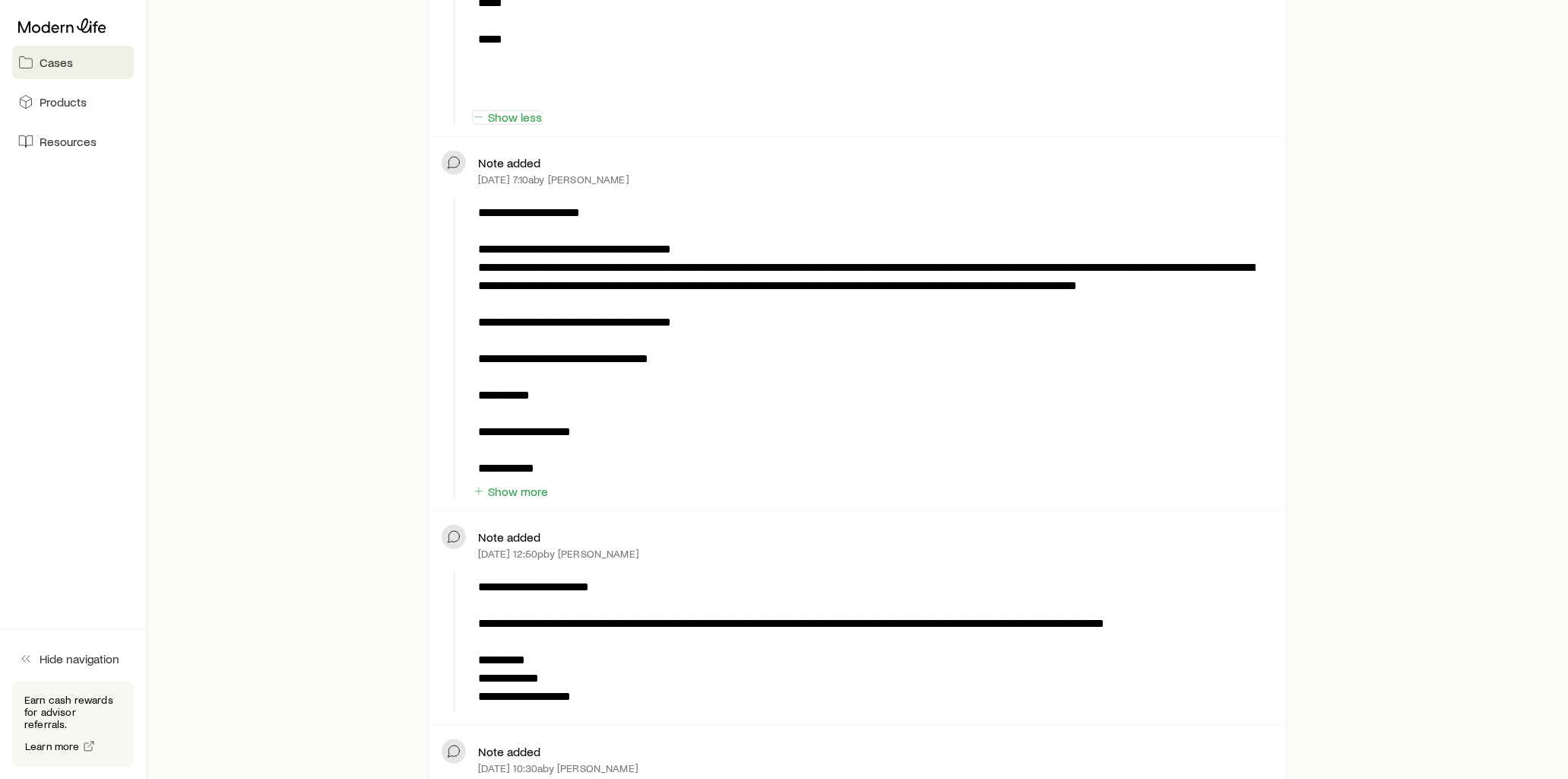
scroll to position [5746, 0]
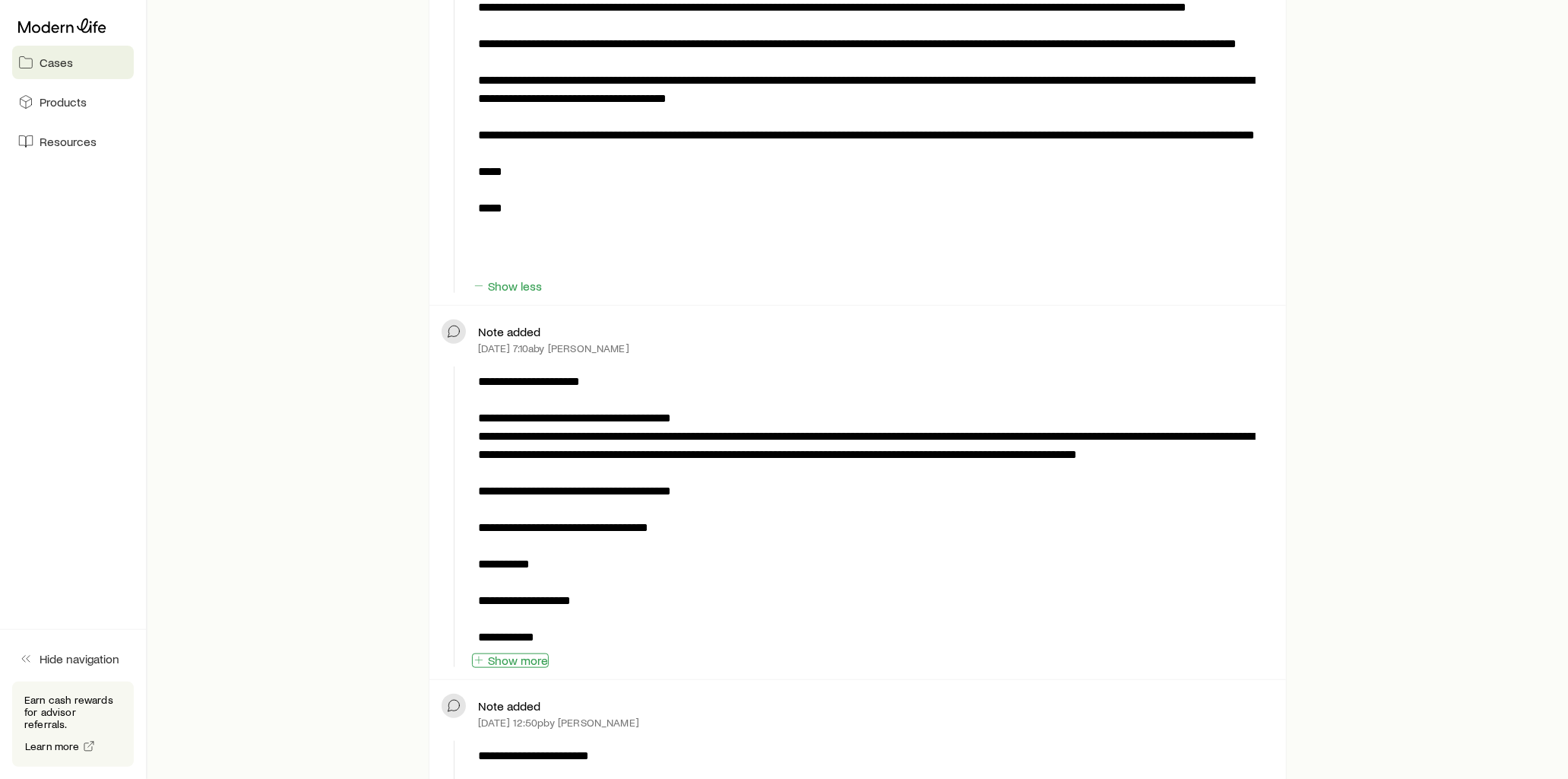
click at [521, 657] on button "Show more" at bounding box center [511, 660] width 77 height 14
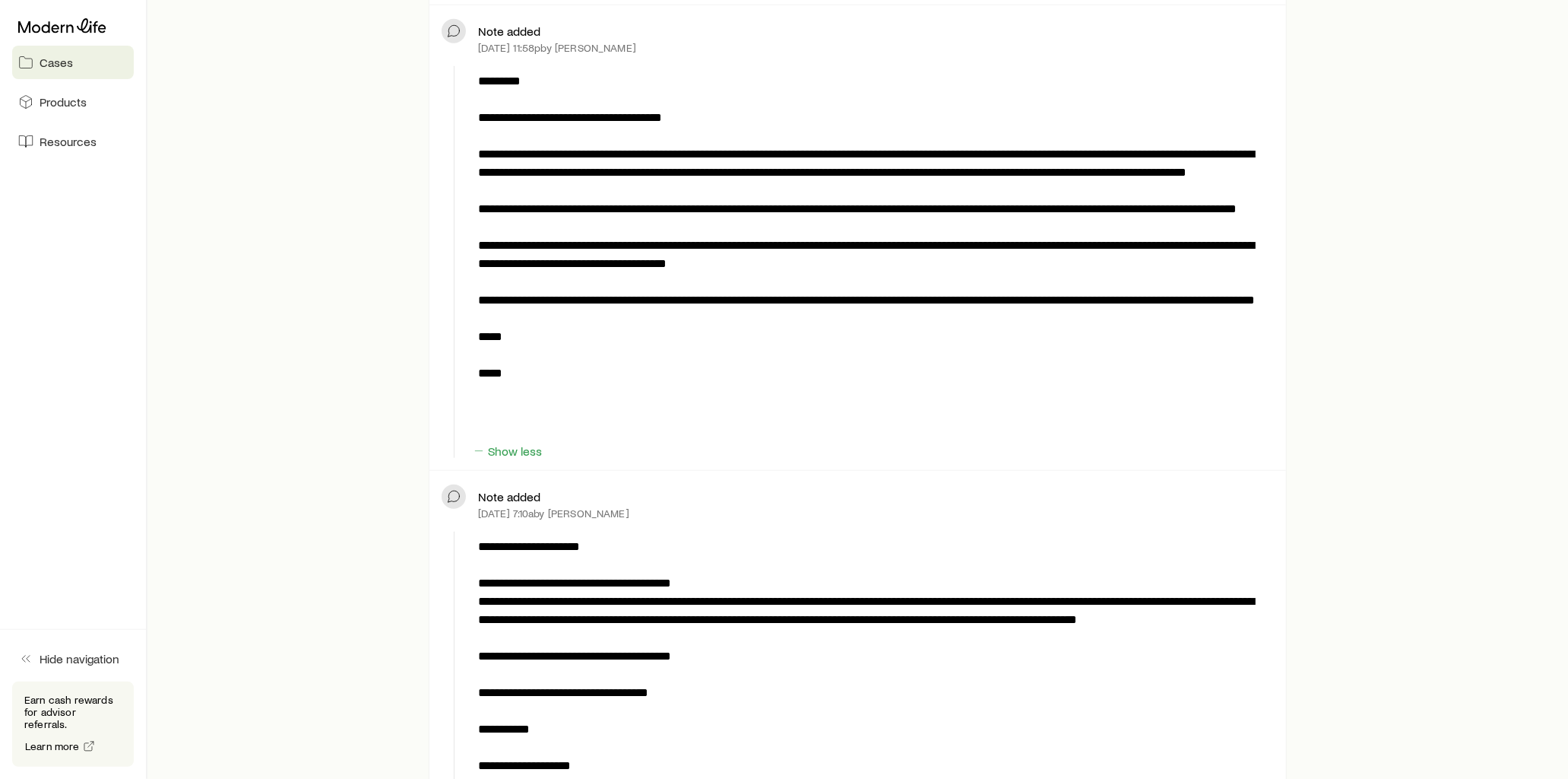
scroll to position [5577, 0]
